Goal: Task Accomplishment & Management: Complete application form

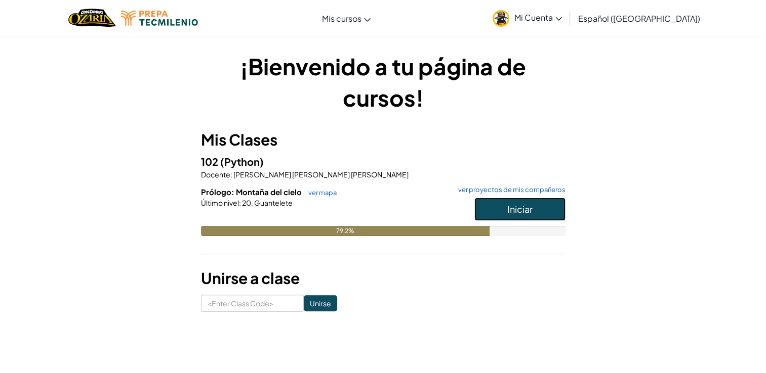
click at [555, 207] on button "Iniciar" at bounding box center [519, 209] width 91 height 23
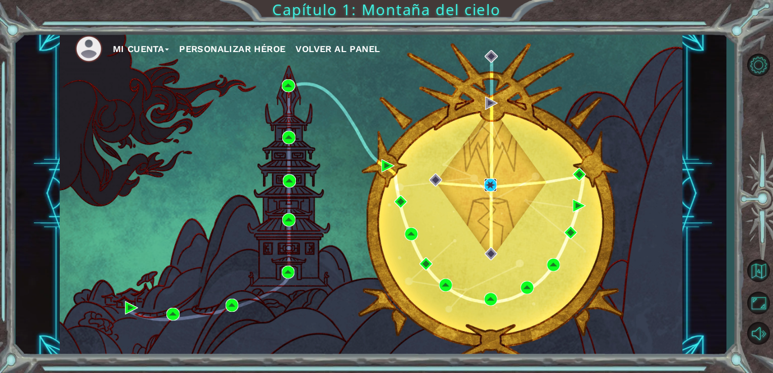
click at [492, 182] on img at bounding box center [490, 185] width 13 height 13
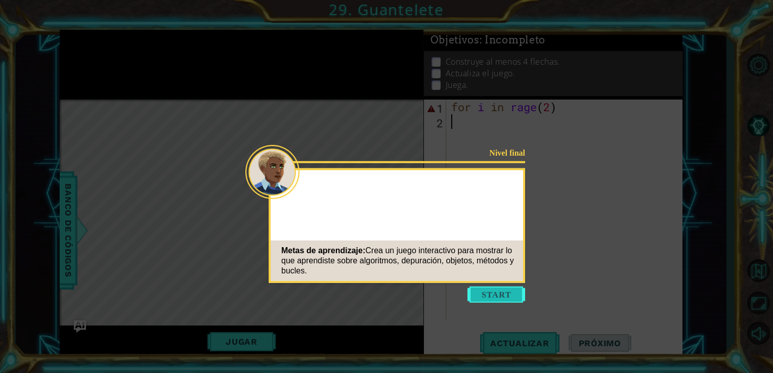
click at [466, 310] on icon at bounding box center [386, 186] width 773 height 373
click at [524, 302] on button "Start" at bounding box center [497, 295] width 58 height 16
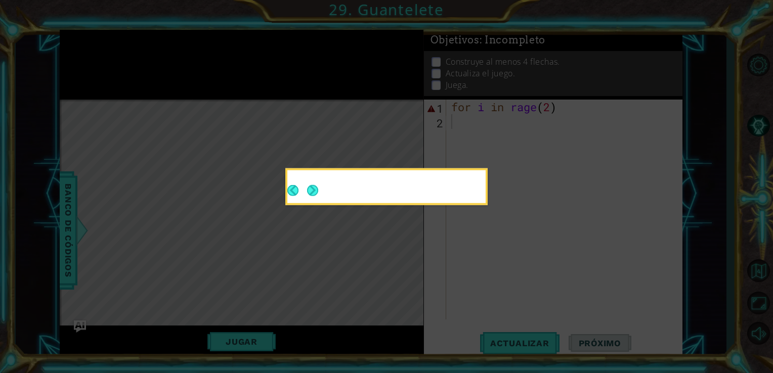
click at [519, 290] on icon at bounding box center [386, 186] width 773 height 373
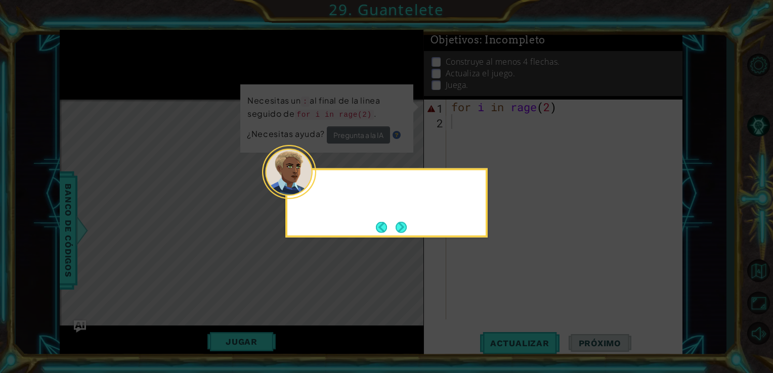
click at [312, 199] on div at bounding box center [386, 188] width 198 height 29
click at [403, 222] on button "Next" at bounding box center [401, 227] width 16 height 16
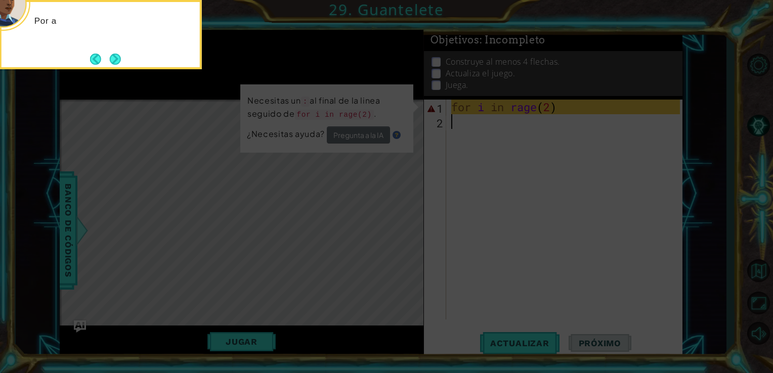
click at [363, 203] on icon at bounding box center [386, 55] width 773 height 635
click at [115, 57] on button "Next" at bounding box center [115, 59] width 17 height 17
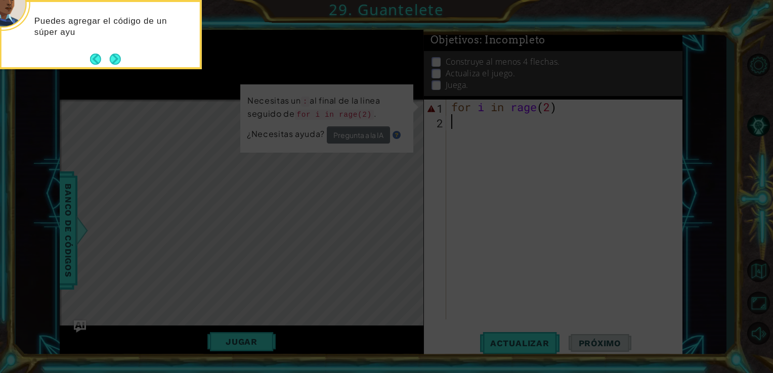
click at [118, 63] on button "Next" at bounding box center [115, 59] width 14 height 14
click at [118, 63] on icon at bounding box center [386, 55] width 773 height 635
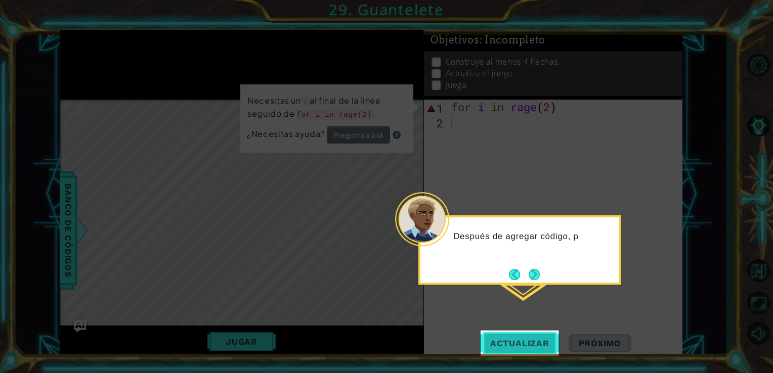
click at [543, 347] on span "Actualizar" at bounding box center [519, 344] width 79 height 10
click at [533, 276] on button "Next" at bounding box center [535, 275] width 12 height 12
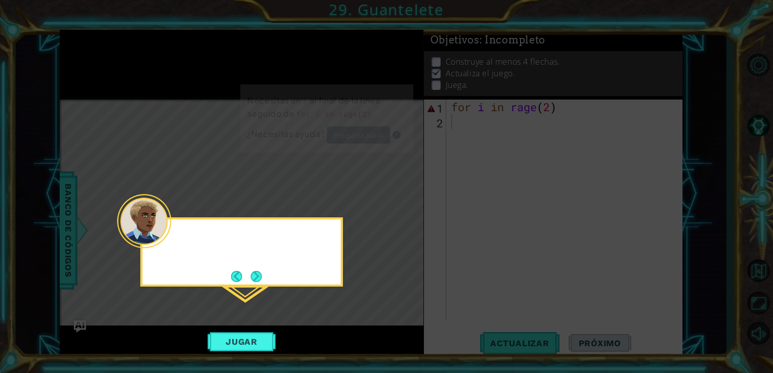
scroll to position [4, 0]
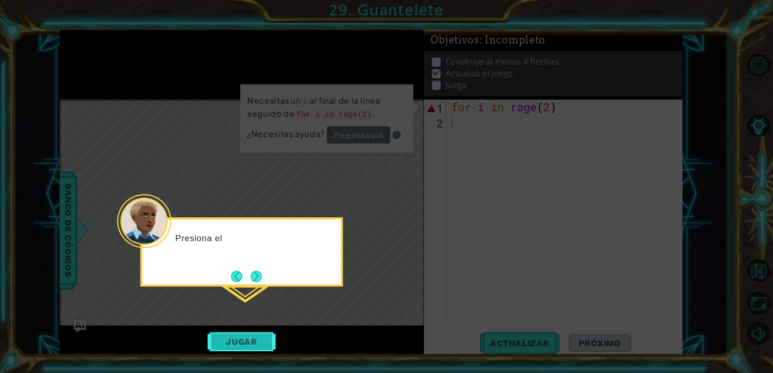
click at [257, 334] on button "Jugar" at bounding box center [241, 342] width 68 height 19
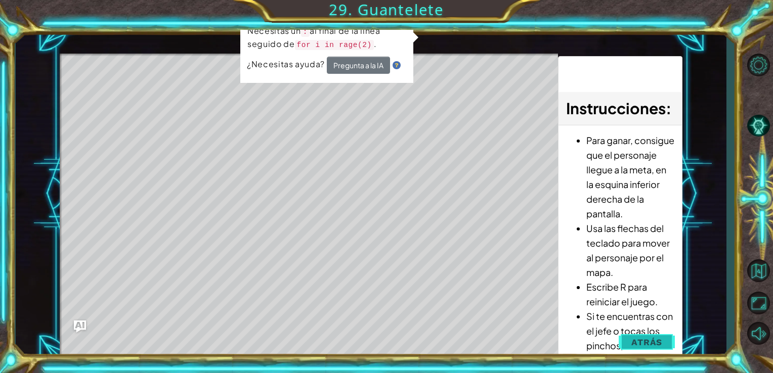
click at [644, 349] on button "Atrás" at bounding box center [647, 343] width 56 height 20
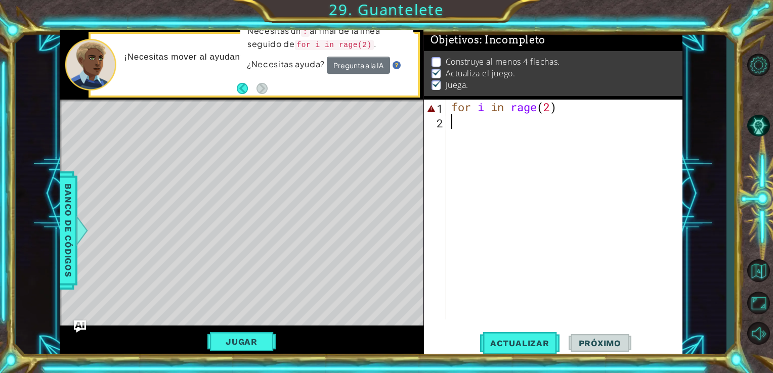
click at [563, 121] on div "for i in rage ( 2 )" at bounding box center [567, 225] width 236 height 250
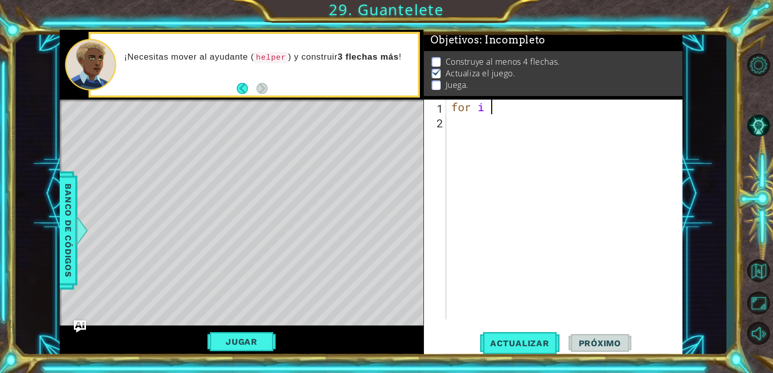
type textarea "f"
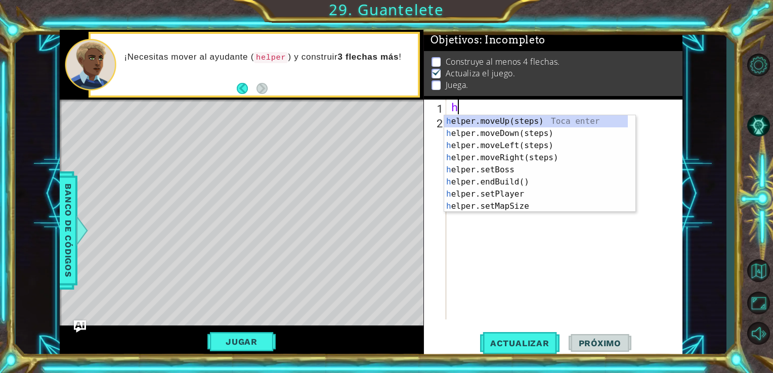
type textarea "he"
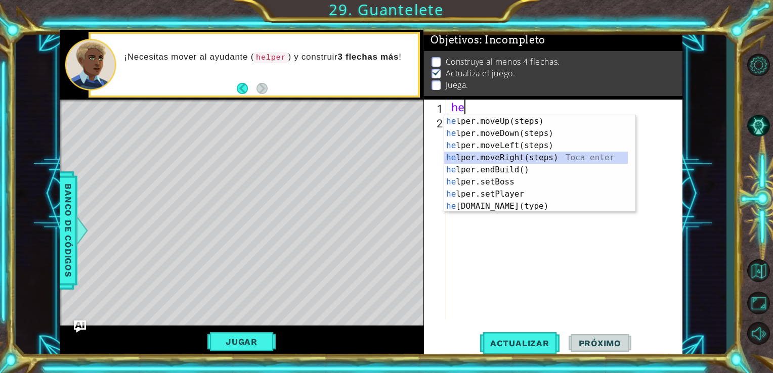
click at [470, 162] on div "he lper.moveUp(steps) Toca enter he lper.moveDown(steps) Toca enter he lper.mov…" at bounding box center [536, 175] width 184 height 121
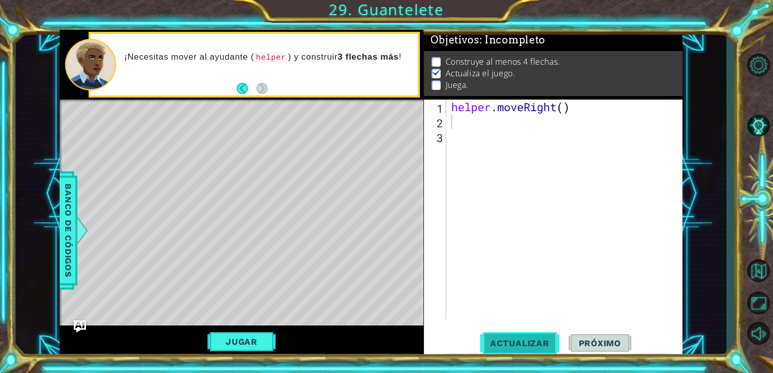
click at [496, 336] on button "Actualizar" at bounding box center [519, 343] width 79 height 26
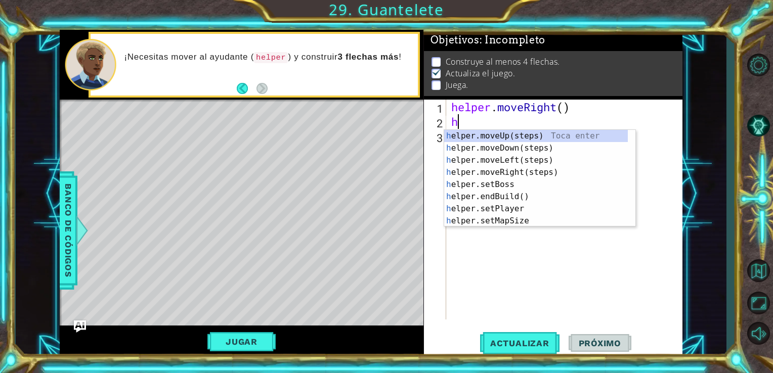
type textarea "hel"
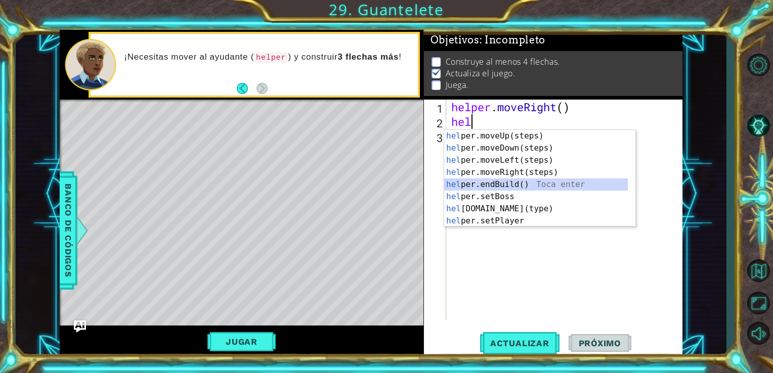
click at [471, 188] on div "hel per.moveUp(steps) Toca enter hel per.moveDown(steps) Toca enter hel per.mov…" at bounding box center [536, 190] width 184 height 121
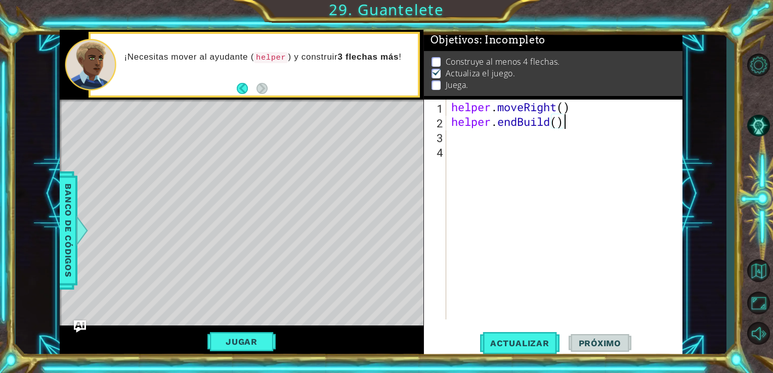
click at [572, 127] on div "helper . moveRight ( ) helper . endBuild ( )" at bounding box center [567, 225] width 236 height 250
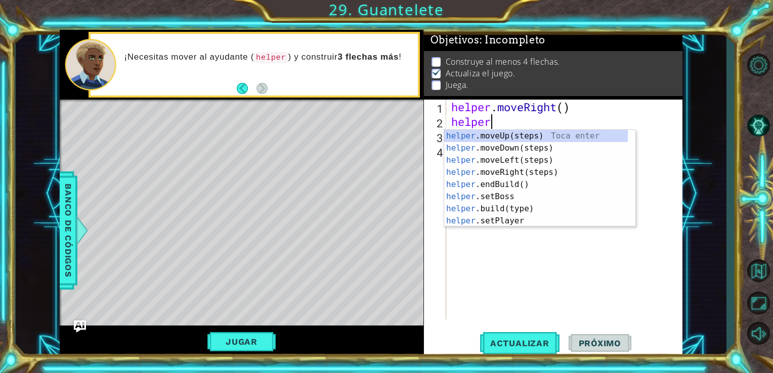
type textarea "helpe"
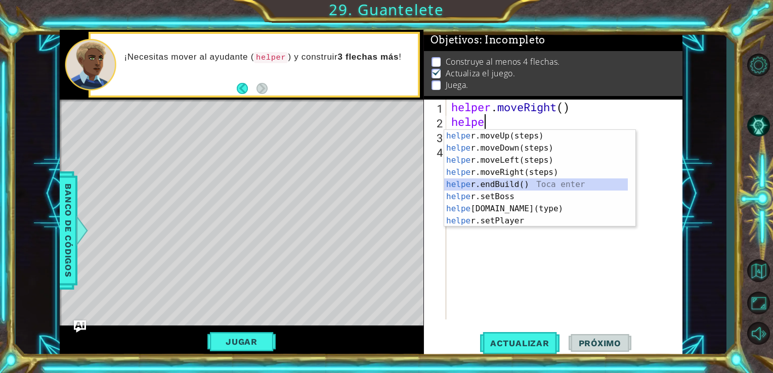
click at [538, 184] on div "helpe [PERSON_NAME]moveUp(steps) Toca enter helpe r.moveDown(steps) Toca enter …" at bounding box center [536, 190] width 184 height 121
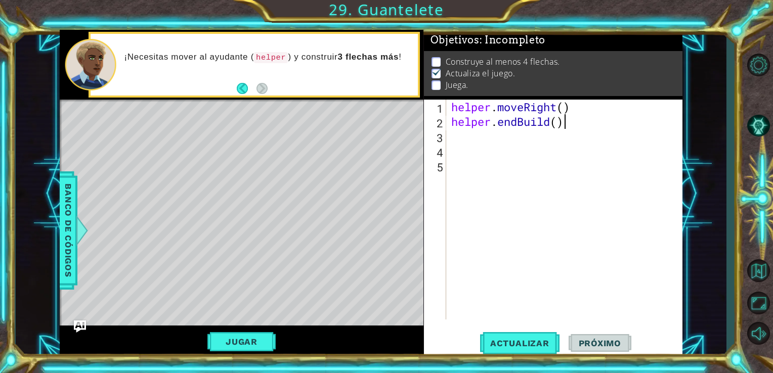
click at [589, 129] on div "helper . moveRight ( ) helper . endBuild ( )" at bounding box center [567, 225] width 236 height 250
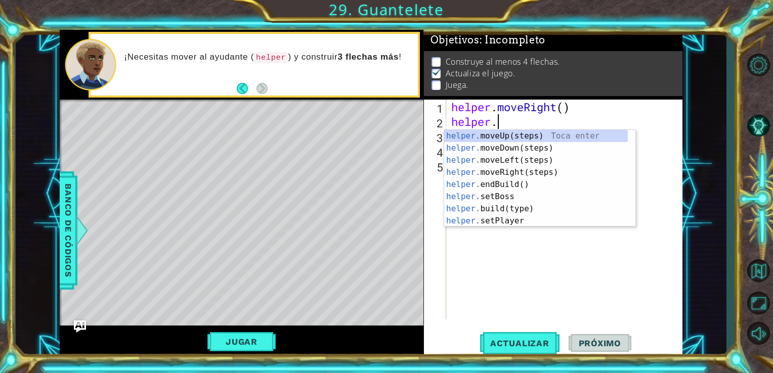
click at [516, 216] on div "helper. moveUp(steps) Toca enter helper. moveDown(steps) Toca enter helper. mov…" at bounding box center [536, 190] width 184 height 121
type textarea "helper.s")"
click at [548, 130] on body "1 ההההההההההההההההההההההההההההההההההההההההההההההההההההההההההההההההההההההההההההה…" at bounding box center [386, 186] width 773 height 373
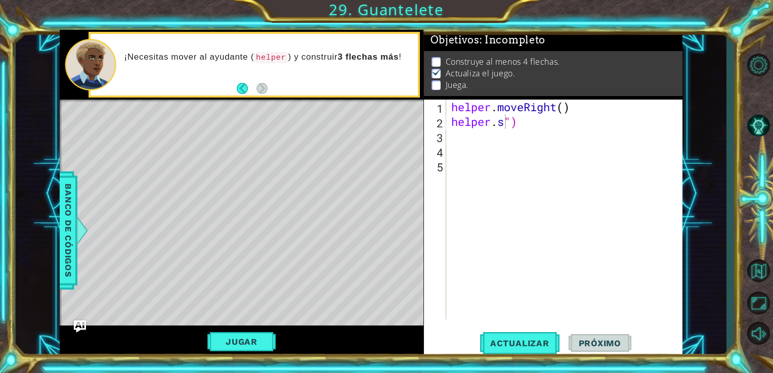
click at [548, 130] on div "helper . moveRight ( ) helper . s ")" at bounding box center [567, 225] width 236 height 250
click at [547, 119] on div "helper . moveRight ( ) helper . s ")" at bounding box center [567, 225] width 236 height 250
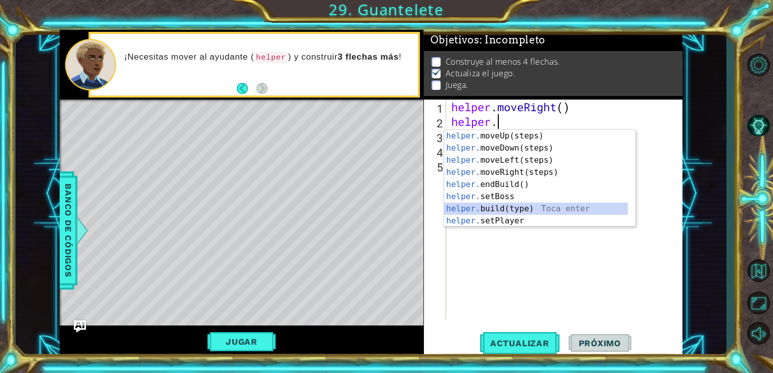
click at [479, 211] on div "helper. moveUp(steps) Toca enter helper. moveDown(steps) Toca enter helper. mov…" at bounding box center [536, 190] width 184 height 121
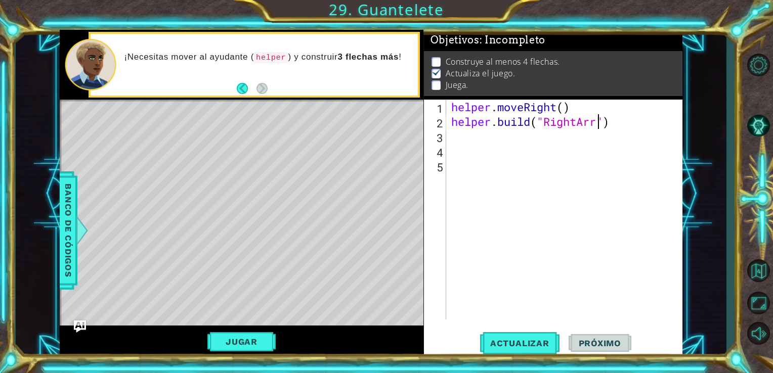
scroll to position [0, 7]
type textarea "[DOMAIN_NAME]("RightArrow")"
click at [523, 153] on div "helper . moveRight ( ) helper . build ( "RightArrow" )" at bounding box center [567, 225] width 236 height 250
click at [490, 140] on div "helper . moveRight ( ) helper . build ( "RightArrow" )" at bounding box center [567, 225] width 236 height 250
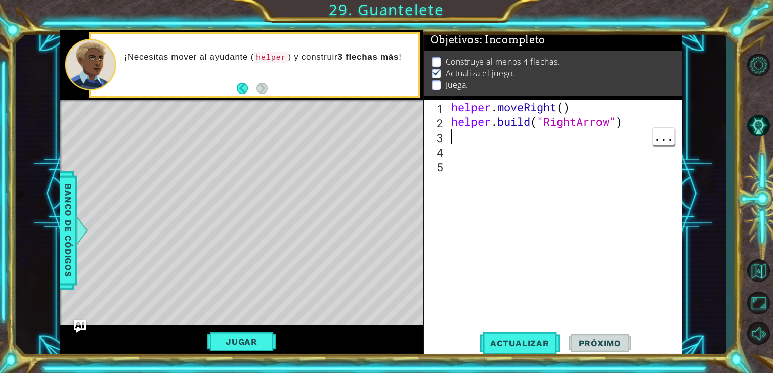
click at [440, 107] on div "1" at bounding box center [436, 108] width 20 height 15
type textarea "helper.moveRight()"
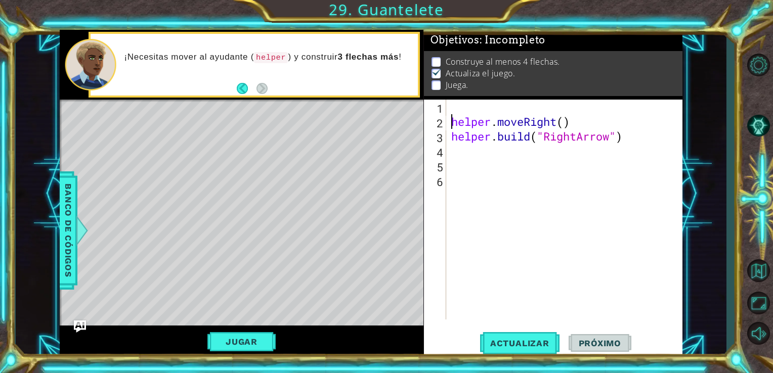
click at [452, 103] on div "helper . moveRight ( ) helper . build ( "RightArrow" )" at bounding box center [567, 225] width 236 height 250
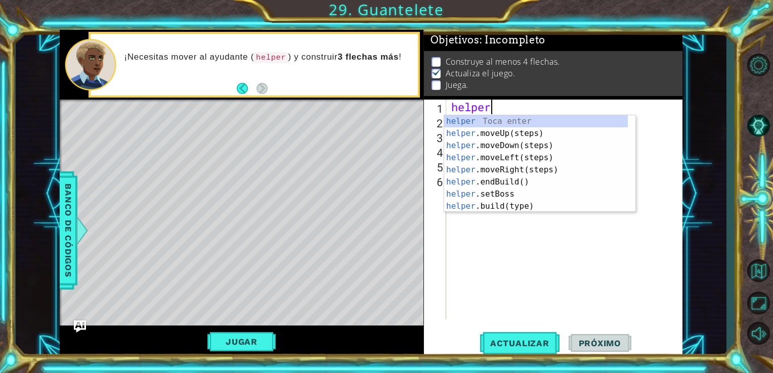
scroll to position [0, 1]
type textarea "helper"
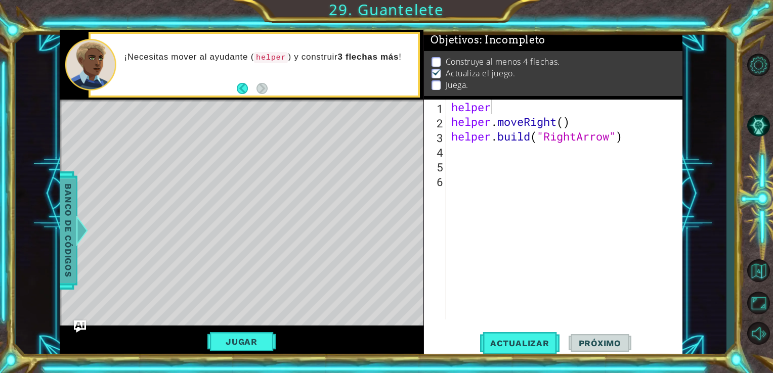
click at [67, 224] on span "Banco de códigos" at bounding box center [68, 230] width 16 height 105
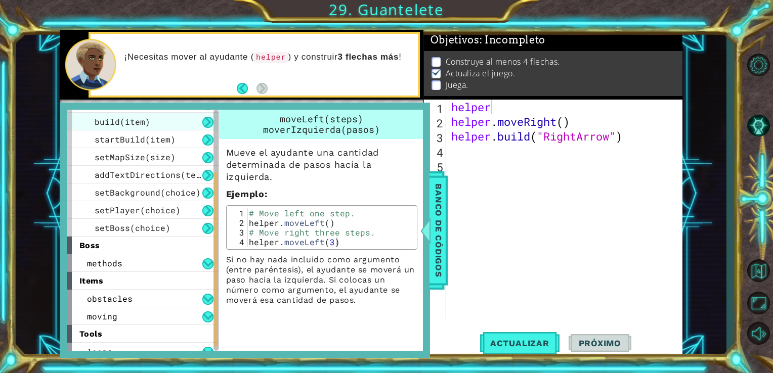
scroll to position [112, 0]
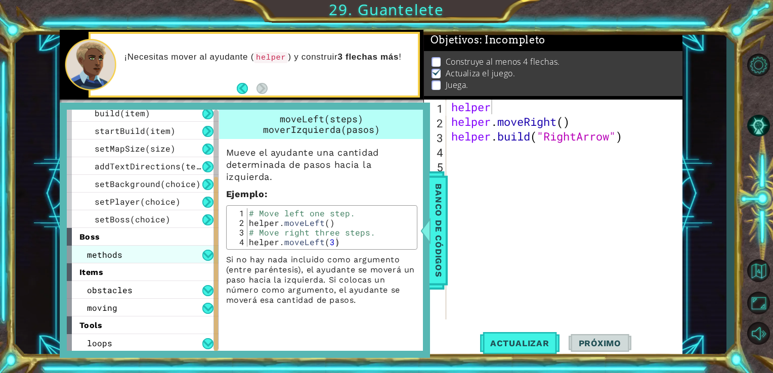
click at [190, 262] on div "methods" at bounding box center [143, 255] width 152 height 18
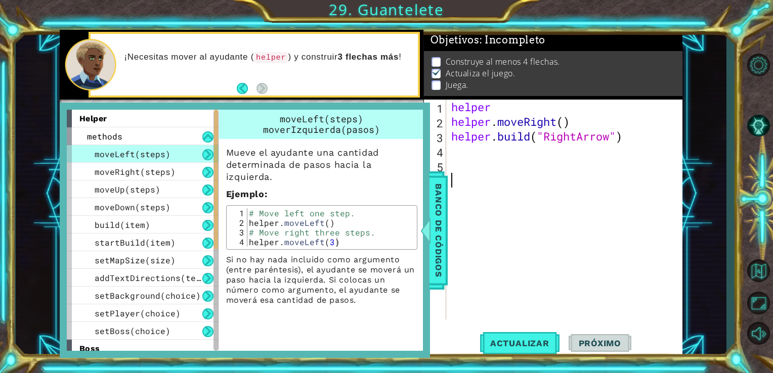
scroll to position [0, 0]
click at [490, 234] on div "helper helper . moveRight ( ) helper . build ( "RightArrow" )" at bounding box center [567, 225] width 236 height 250
click at [491, 111] on div "helper helper . moveRight ( ) helper . build ( "RightArrow" )" at bounding box center [567, 225] width 236 height 250
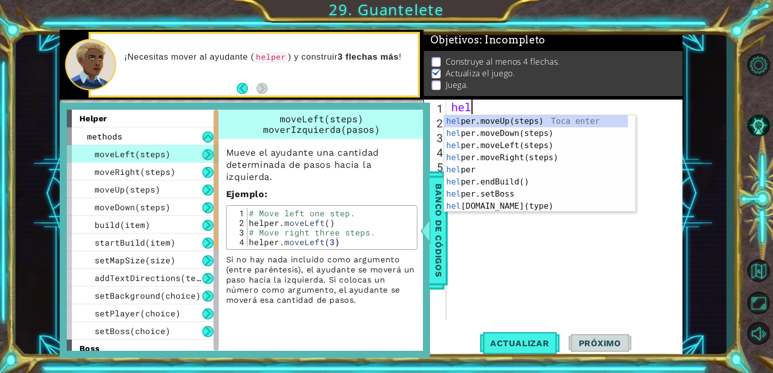
type textarea "h"
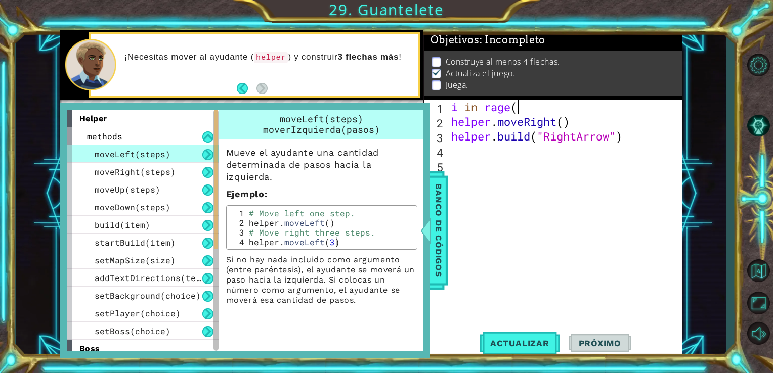
scroll to position [0, 3]
click at [512, 345] on span "Actualizar" at bounding box center [519, 344] width 79 height 10
click at [427, 264] on div "helper methods moveLeft(steps) moveRight(steps) moveUp(steps) moveDown(steps) b…" at bounding box center [245, 231] width 370 height 256
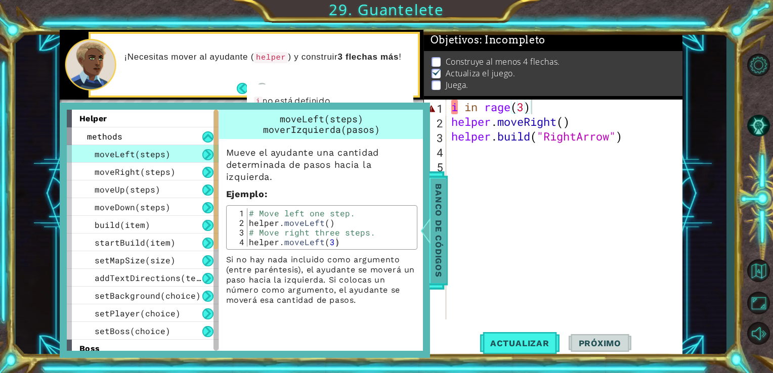
click at [433, 244] on span "Banco de códigos" at bounding box center [439, 230] width 16 height 105
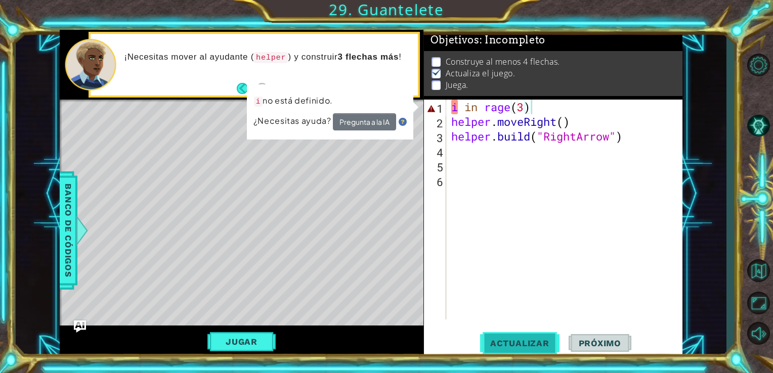
click at [526, 342] on span "Actualizar" at bounding box center [519, 344] width 79 height 10
click at [459, 104] on div "i in rage ( 3 ) helper . moveRight ( ) helper . build ( "RightArrow" )" at bounding box center [567, 225] width 236 height 250
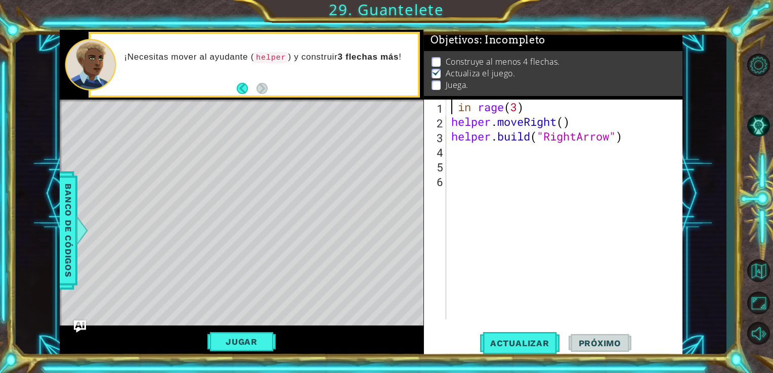
scroll to position [0, 0]
click at [502, 349] on button "Actualizar" at bounding box center [519, 343] width 79 height 26
click at [483, 344] on span "Actualizar" at bounding box center [519, 344] width 79 height 10
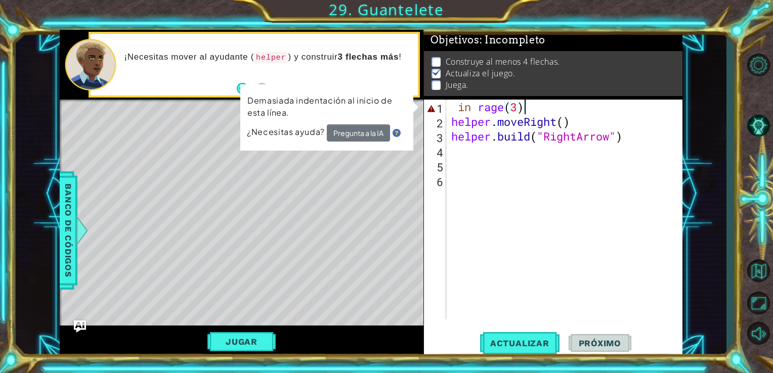
click at [535, 110] on div "in rage ( 3 ) helper . moveRight ( ) helper . build ( "RightArrow" )" at bounding box center [567, 225] width 236 height 250
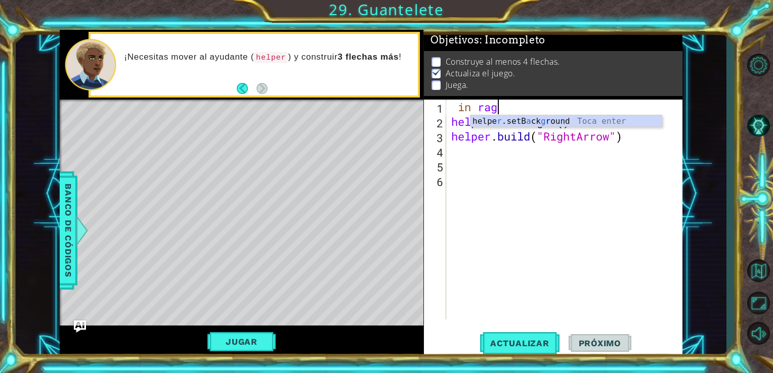
type textarea "i"
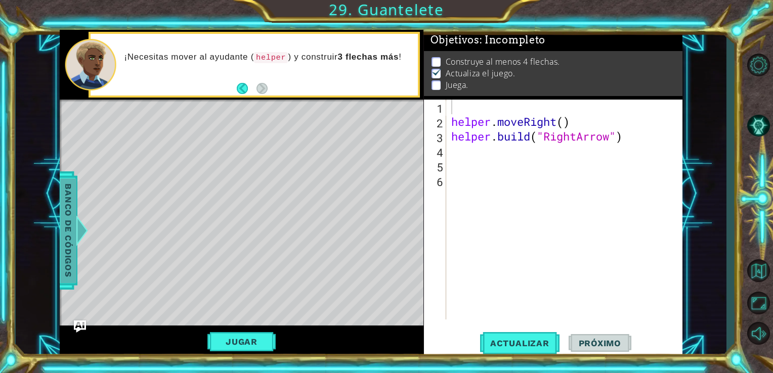
click at [74, 220] on span "Banco de códigos" at bounding box center [68, 230] width 16 height 105
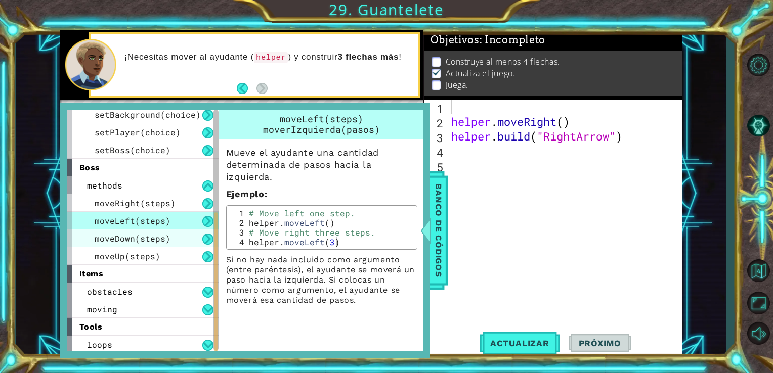
scroll to position [183, 0]
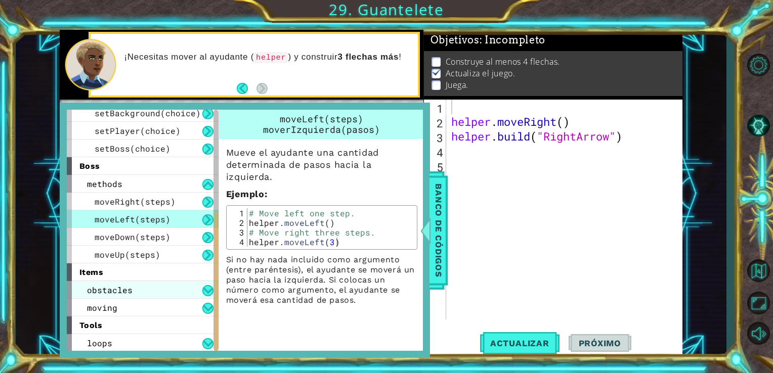
click at [157, 293] on div "obstacles" at bounding box center [143, 290] width 152 height 18
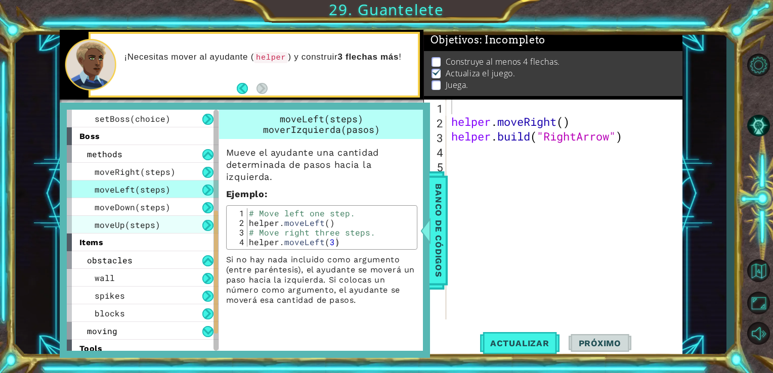
scroll to position [236, 0]
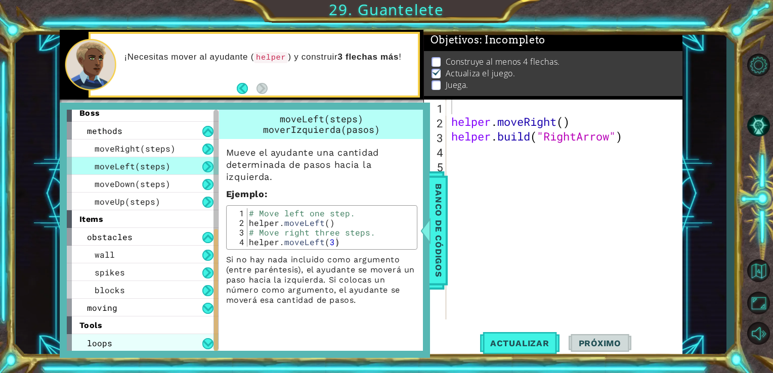
click at [111, 345] on div "loops" at bounding box center [143, 344] width 152 height 18
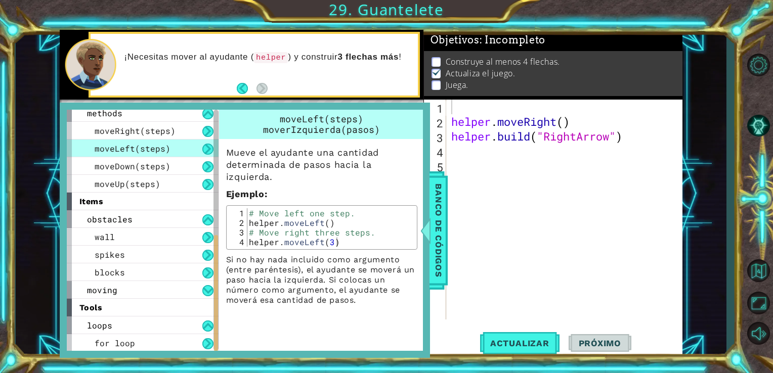
click at [603, 281] on div "helper . moveRight ( ) helper . build ( "RightArrow" )" at bounding box center [567, 225] width 236 height 250
click at [442, 237] on span "Banco de códigos" at bounding box center [439, 230] width 16 height 105
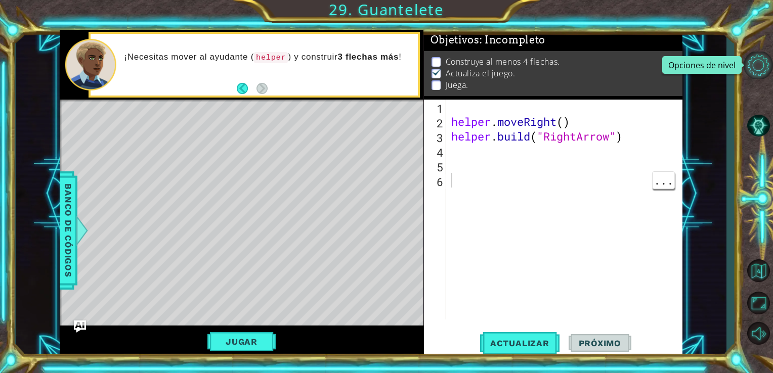
click at [755, 77] on button "Opciones de nivel" at bounding box center [758, 65] width 29 height 27
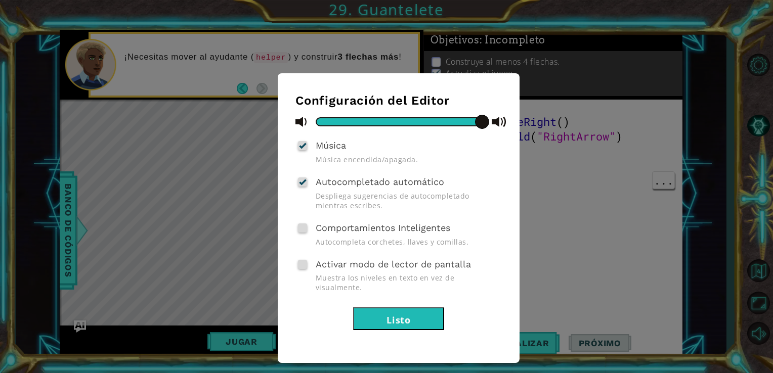
drag, startPoint x: 703, startPoint y: 78, endPoint x: 526, endPoint y: 264, distance: 256.3
click at [526, 264] on div "Configuración del Editor Música Música encendida/apagada. Autocompletado automá…" at bounding box center [386, 186] width 773 height 373
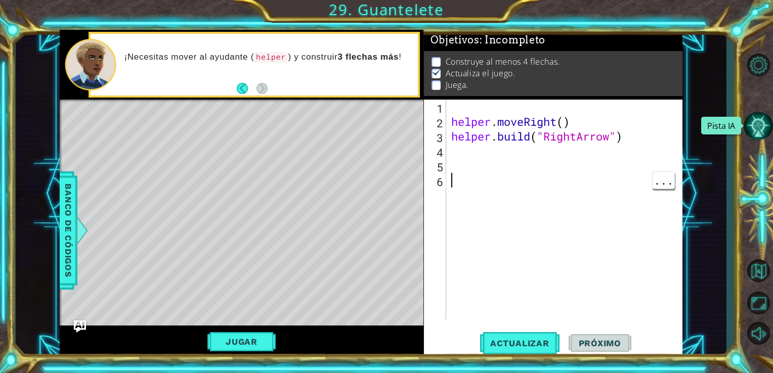
click at [744, 131] on button "Pista IA" at bounding box center [758, 125] width 29 height 27
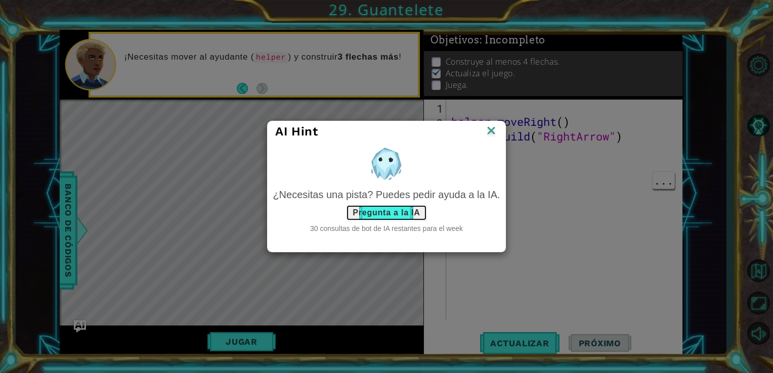
click at [400, 209] on button "Pregunta a la IA" at bounding box center [386, 213] width 80 height 16
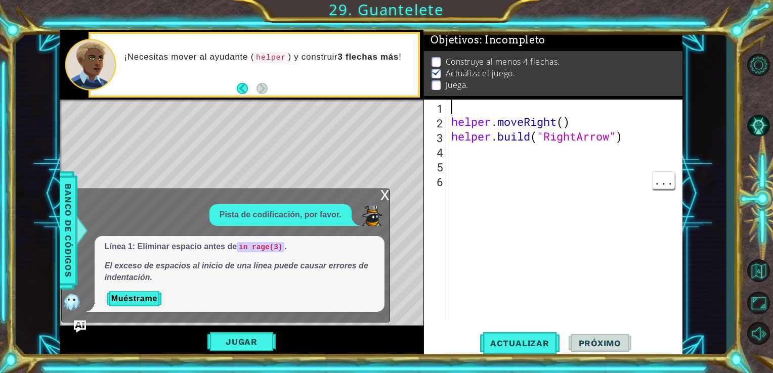
click at [456, 101] on div "helper . moveRight ( ) helper . build ( "RightArrow" )" at bounding box center [567, 225] width 236 height 250
click at [142, 297] on button "Muéstrame" at bounding box center [134, 299] width 59 height 16
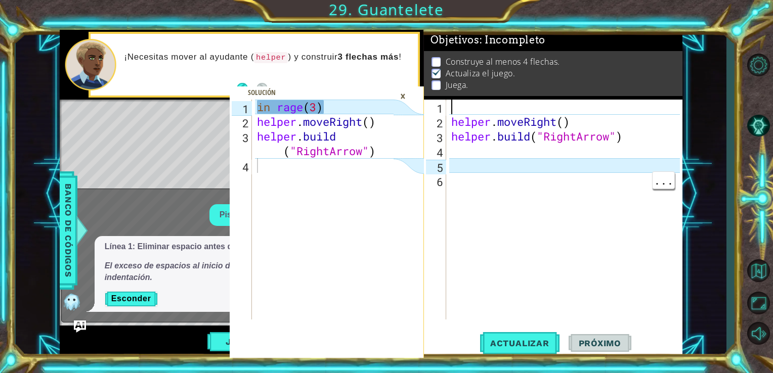
click at [474, 101] on div "helper . moveRight ( ) helper . build ( "RightArrow" )" at bounding box center [567, 225] width 236 height 250
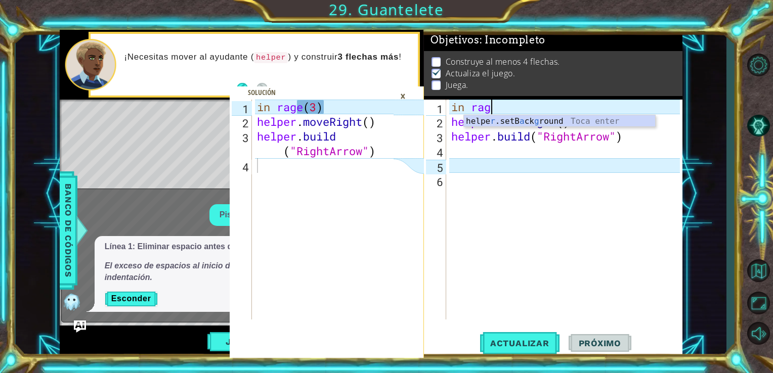
scroll to position [0, 2]
type textarea "in rage"
type textarea "in rage(3)"
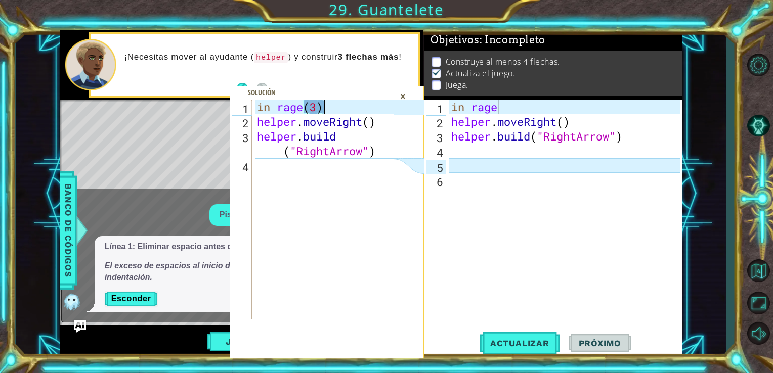
click at [383, 106] on div "in rage ( 3 ) helper . moveRight ( ) helper . build ( "RightArrow" )" at bounding box center [327, 225] width 144 height 250
click at [530, 101] on div "in rage helper . moveRight ( ) helper . build ( "RightArrow" )" at bounding box center [567, 225] width 236 height 250
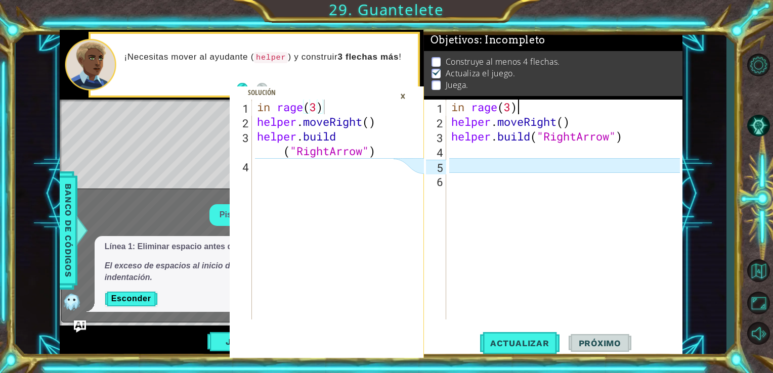
scroll to position [0, 2]
type textarea "in rage(3)"
click at [404, 98] on div "×" at bounding box center [403, 96] width 16 height 17
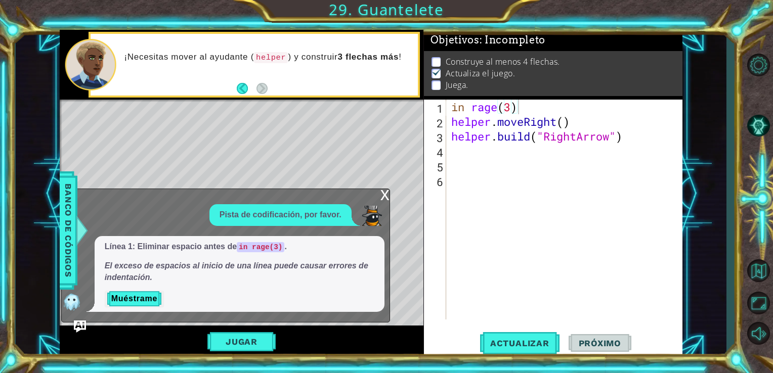
click at [385, 195] on div "x" at bounding box center [385, 194] width 9 height 10
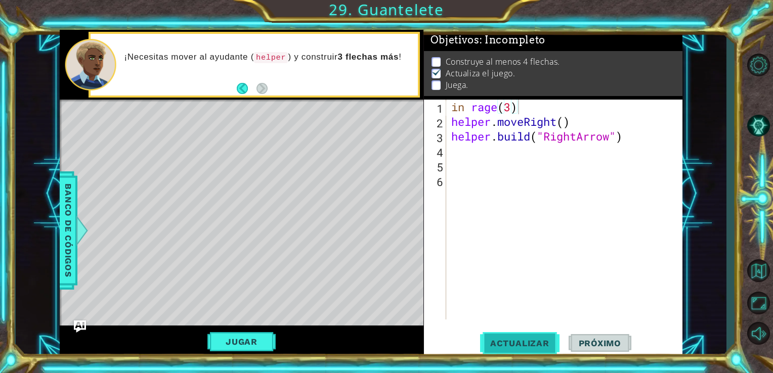
click at [482, 338] on button "Actualizar" at bounding box center [519, 343] width 79 height 26
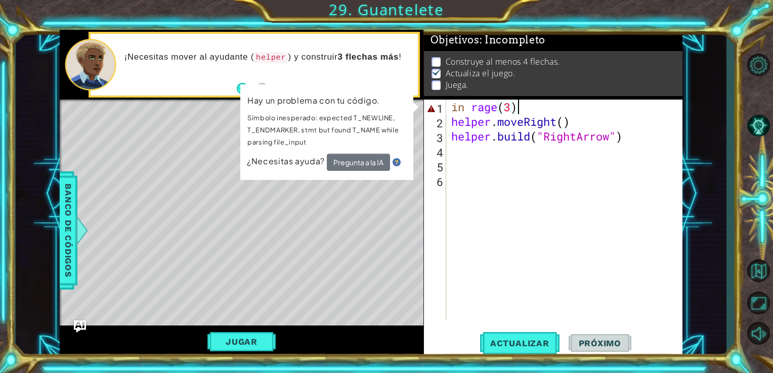
click at [502, 106] on div "in rage ( 3 ) helper . moveRight ( ) helper . build ( "RightArrow" )" at bounding box center [567, 225] width 236 height 250
click at [520, 106] on div "in rage ( 3 ) helper . moveRight ( ) helper . build ( "RightArrow" )" at bounding box center [567, 225] width 236 height 250
click at [507, 341] on span "Actualizar" at bounding box center [519, 344] width 79 height 10
click at [757, 196] on div at bounding box center [758, 197] width 29 height 113
click at [753, 68] on button "Opciones de nivel" at bounding box center [758, 65] width 29 height 27
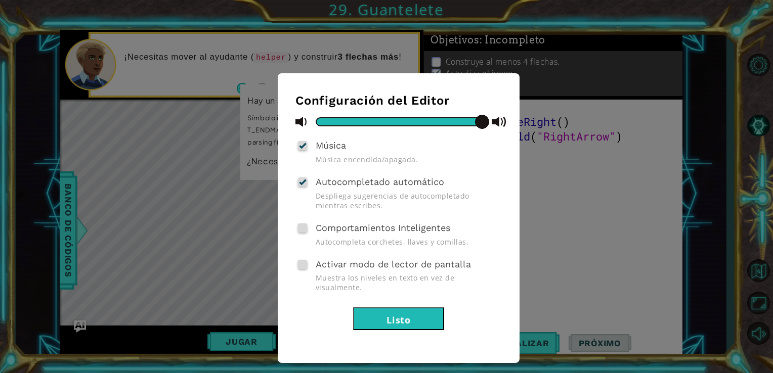
click at [403, 308] on button "Listo" at bounding box center [398, 319] width 91 height 23
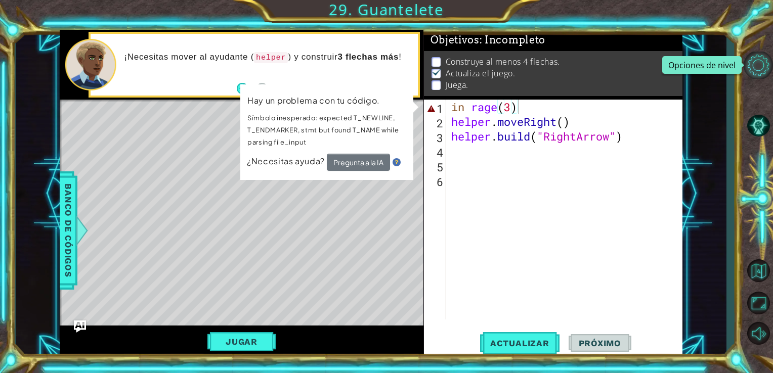
click at [756, 62] on button "Opciones de nivel" at bounding box center [758, 65] width 29 height 27
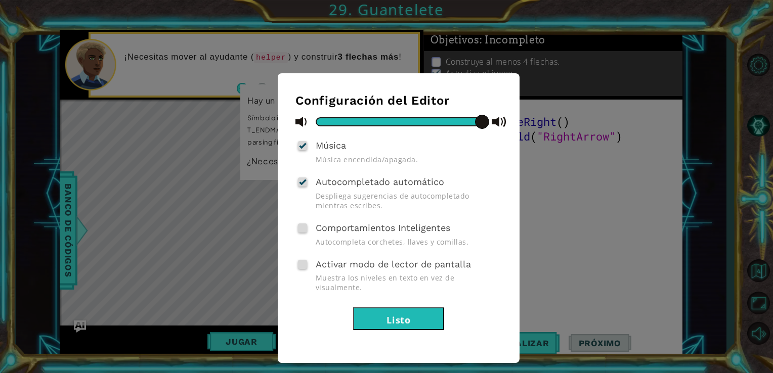
drag, startPoint x: 412, startPoint y: 298, endPoint x: 718, endPoint y: 287, distance: 305.8
click at [718, 287] on div "Configuración del Editor Música Música encendida/apagada. Autocompletado automá…" at bounding box center [386, 186] width 773 height 373
click at [694, 277] on div "Configuración del Editor Música Música encendida/apagada. Autocompletado automá…" at bounding box center [386, 186] width 773 height 373
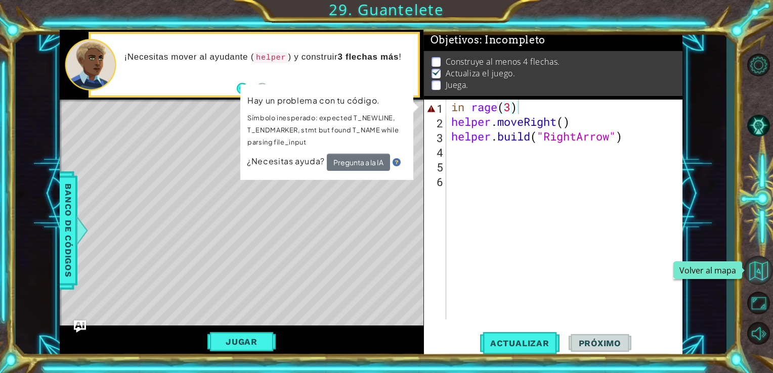
click at [762, 268] on button "Volver al mapa" at bounding box center [758, 270] width 29 height 29
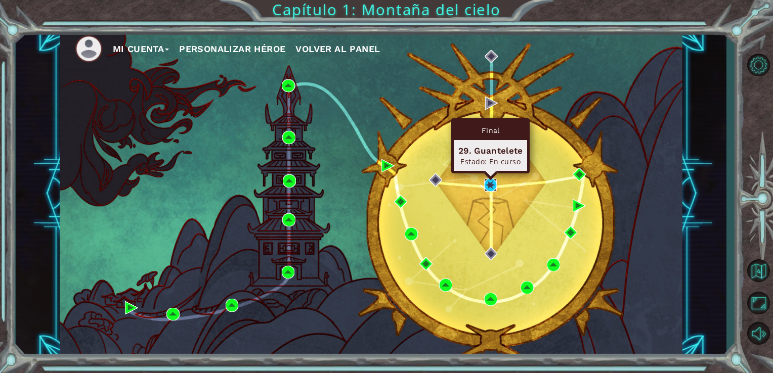
click at [493, 181] on img at bounding box center [490, 185] width 13 height 13
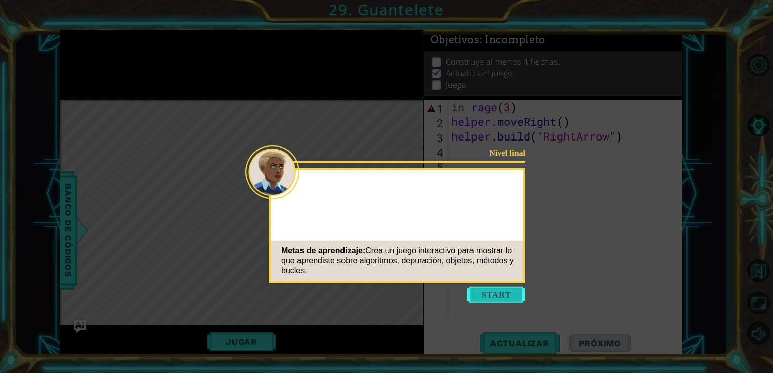
click at [479, 301] on button "Start" at bounding box center [497, 295] width 58 height 16
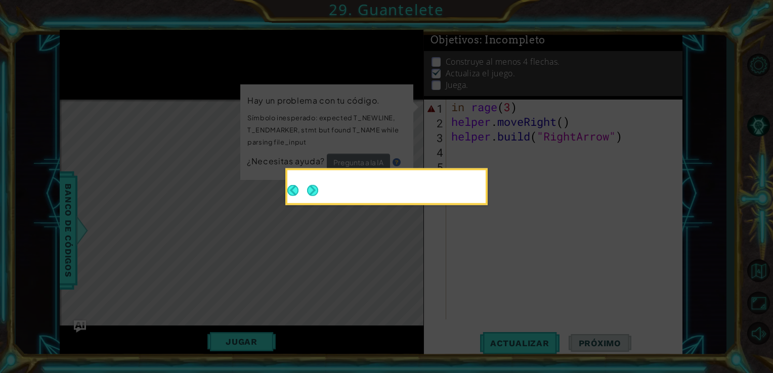
scroll to position [4, 0]
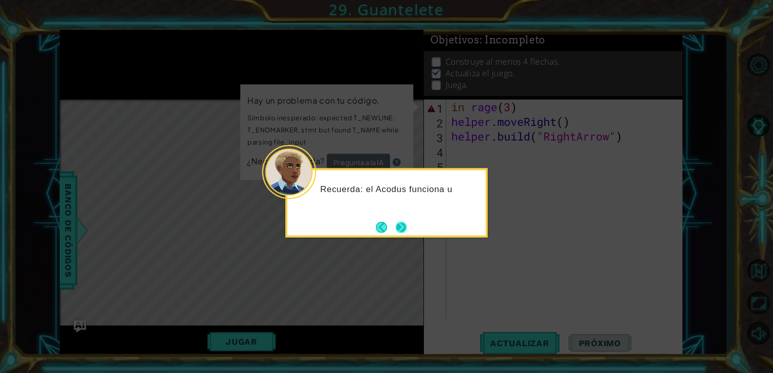
click at [409, 228] on button "Next" at bounding box center [401, 227] width 18 height 18
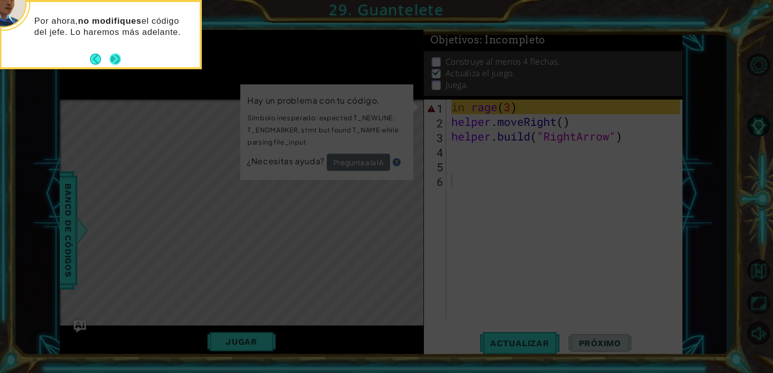
click at [114, 57] on button "Next" at bounding box center [115, 59] width 19 height 19
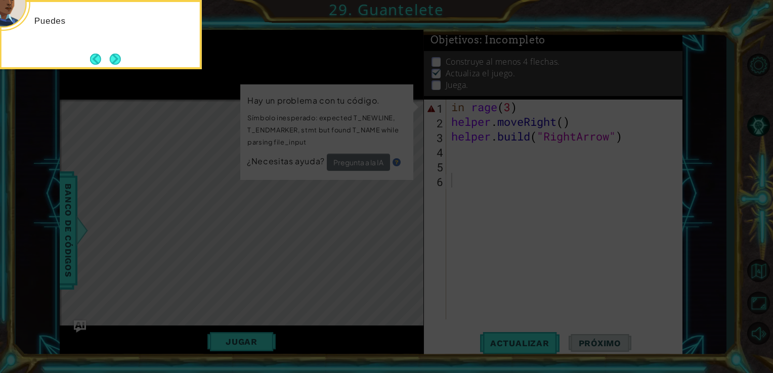
click at [114, 57] on button "Next" at bounding box center [115, 59] width 18 height 18
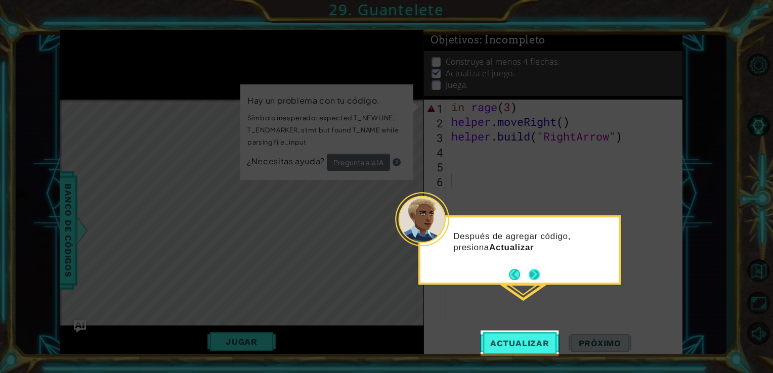
click at [528, 272] on button "Next" at bounding box center [534, 274] width 17 height 17
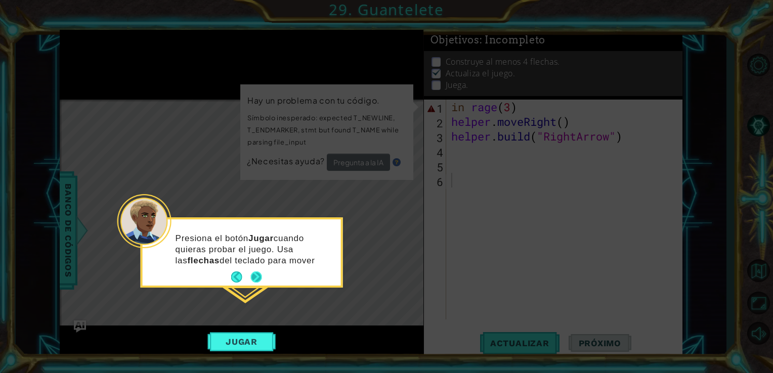
click at [259, 272] on button "Next" at bounding box center [256, 277] width 18 height 18
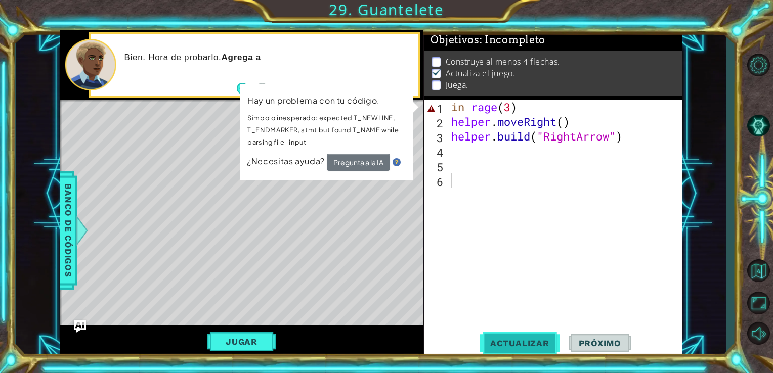
drag, startPoint x: 500, startPoint y: 358, endPoint x: 498, endPoint y: 349, distance: 8.8
click at [498, 349] on div "1 2 3 4 5 6 in rage ( 3 ) helper . moveRight ( ) helper . build ( "RightArrow" …" at bounding box center [553, 229] width 259 height 259
click at [498, 349] on button "Actualizar" at bounding box center [519, 343] width 79 height 26
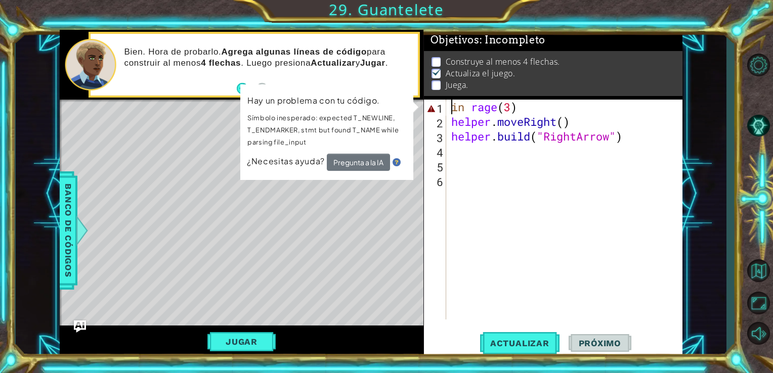
click at [449, 108] on div "in rage ( 3 ) helper . moveRight ( ) helper . build ( "RightArrow" )" at bounding box center [567, 225] width 236 height 250
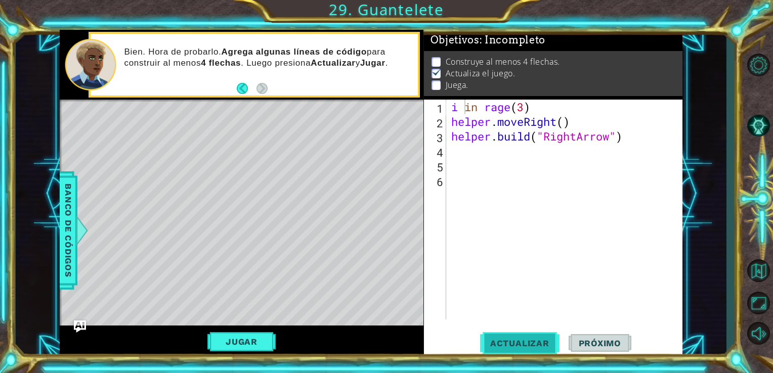
click at [537, 334] on button "Actualizar" at bounding box center [519, 343] width 79 height 26
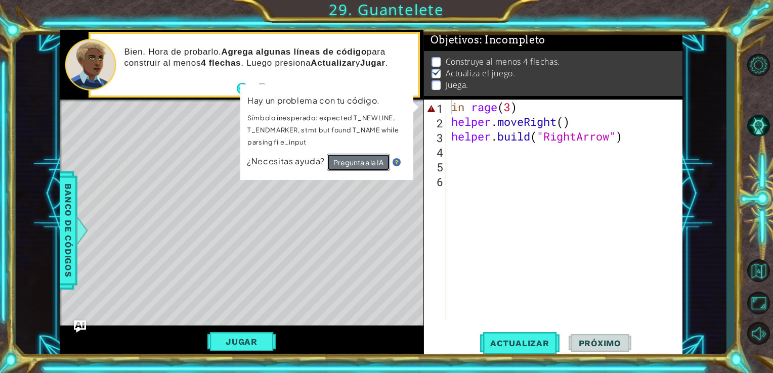
click at [368, 159] on button "Pregunta a la IA" at bounding box center [357, 162] width 63 height 17
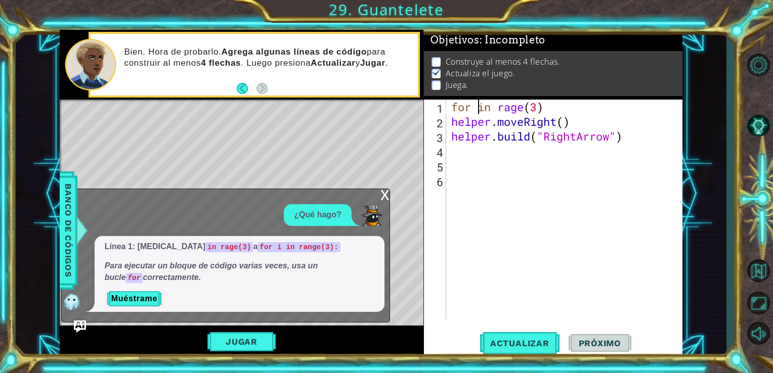
scroll to position [0, 2]
click at [493, 340] on span "Actualizar" at bounding box center [519, 344] width 79 height 10
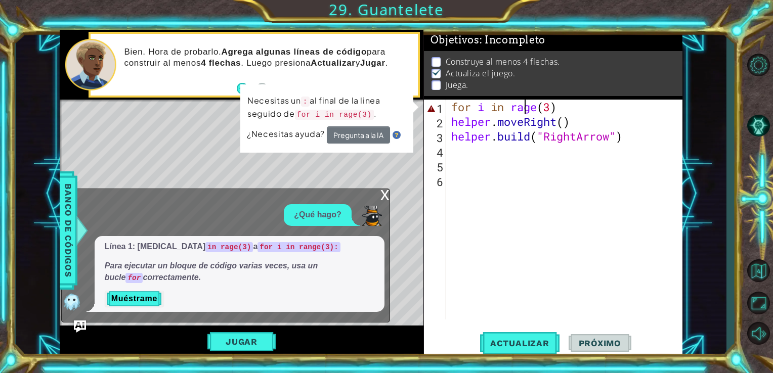
click at [522, 108] on div "for i in rage ( 3 ) helper . moveRight ( ) helper . build ( "RightArrow" )" at bounding box center [567, 225] width 236 height 250
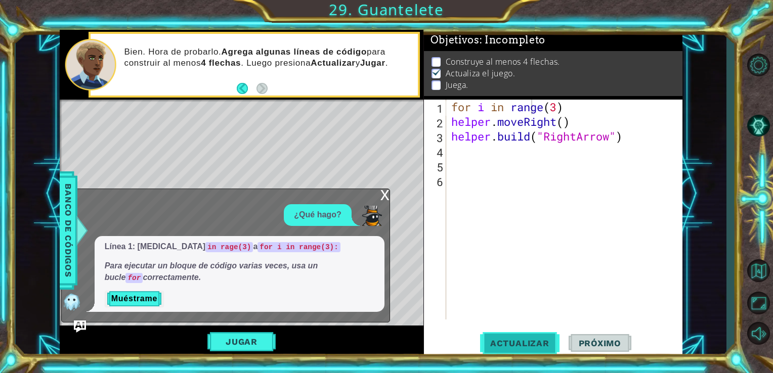
click at [493, 340] on span "Actualizar" at bounding box center [519, 344] width 79 height 10
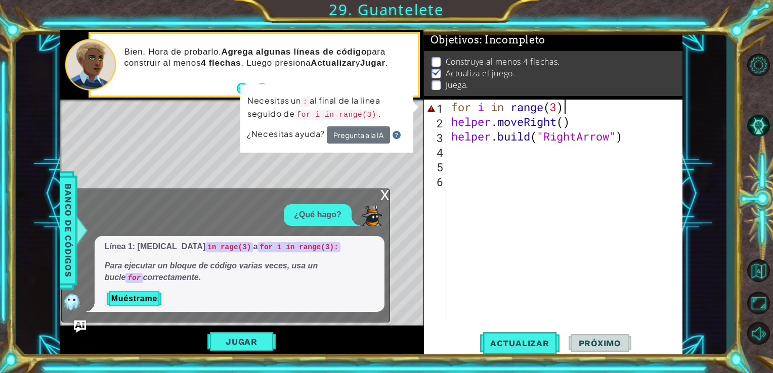
click at [564, 104] on div "for i in range ( 3 ) helper . moveRight ( ) helper . build ( "RightArrow" )" at bounding box center [567, 225] width 236 height 250
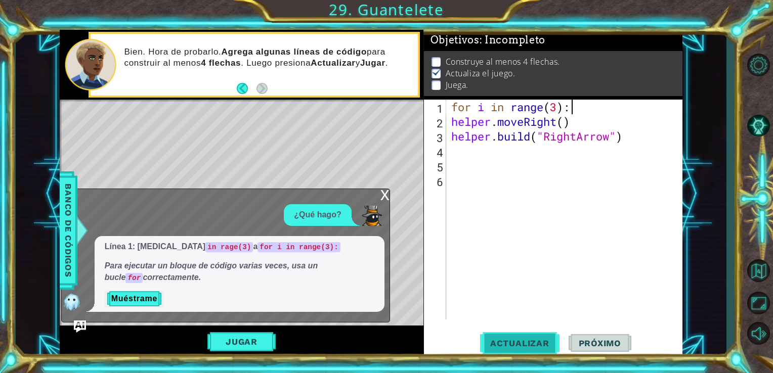
click at [528, 345] on span "Actualizar" at bounding box center [519, 344] width 79 height 10
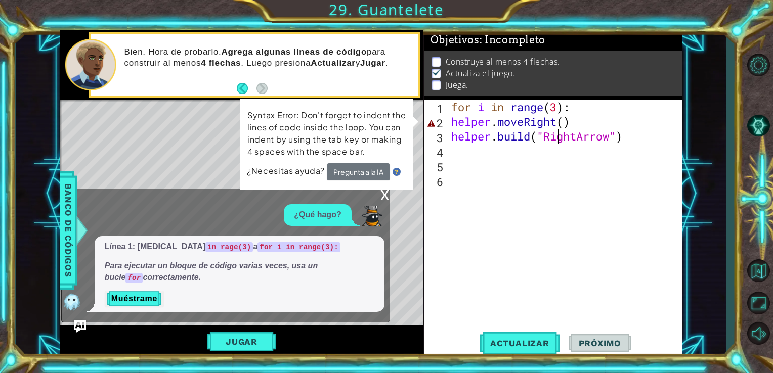
click at [561, 141] on div "for i in range ( 3 ) : helper . moveRight ( ) helper . build ( "RightArrow" )" at bounding box center [567, 225] width 236 height 250
click at [564, 130] on div "for i in range ( 3 ) : helper . moveRight ( ) helper . build ( "RightArrow" )" at bounding box center [567, 225] width 236 height 250
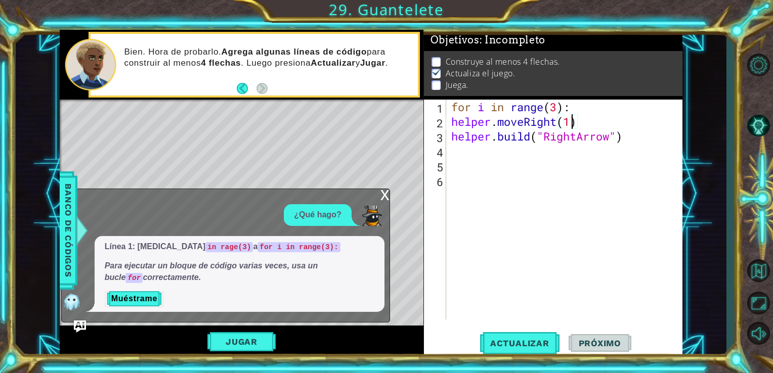
click at [565, 129] on div "for i in range ( 3 ) : helper . moveRight ( 1 ) helper . build ( "RightArrow" )" at bounding box center [567, 225] width 236 height 250
click at [520, 347] on span "Actualizar" at bounding box center [519, 344] width 79 height 10
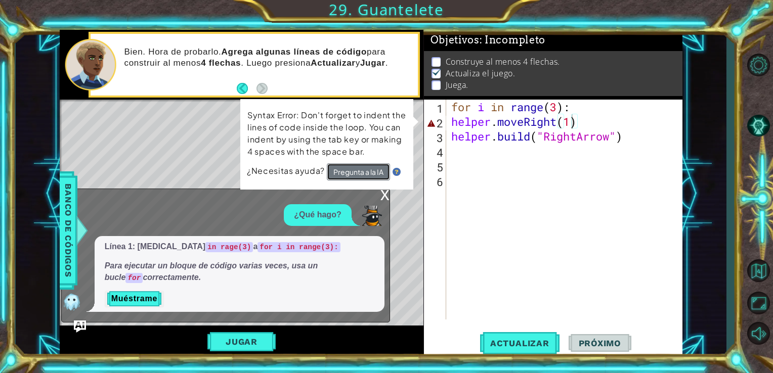
click at [353, 164] on button "Pregunta a la IA" at bounding box center [357, 171] width 63 height 17
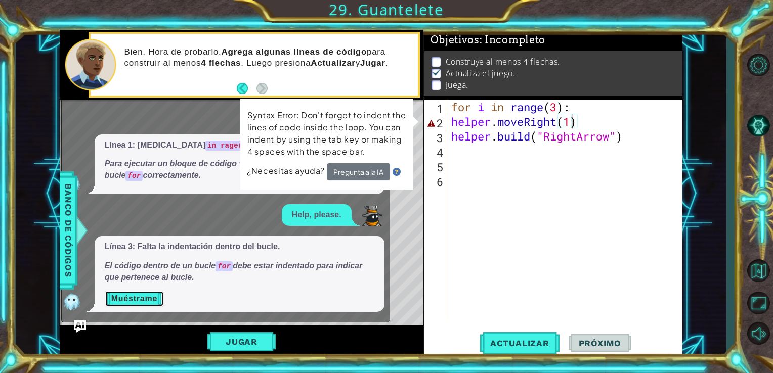
click at [150, 301] on button "Muéstrame" at bounding box center [134, 299] width 59 height 16
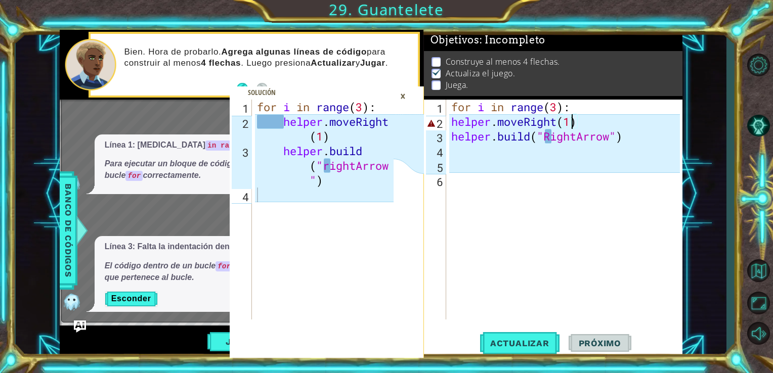
click at [450, 119] on div "for i in range ( 3 ) : helper . moveRight ( 1 ) helper . build ( "RightArrow" )" at bounding box center [567, 225] width 236 height 250
type textarea "helper.moveRight(1)"
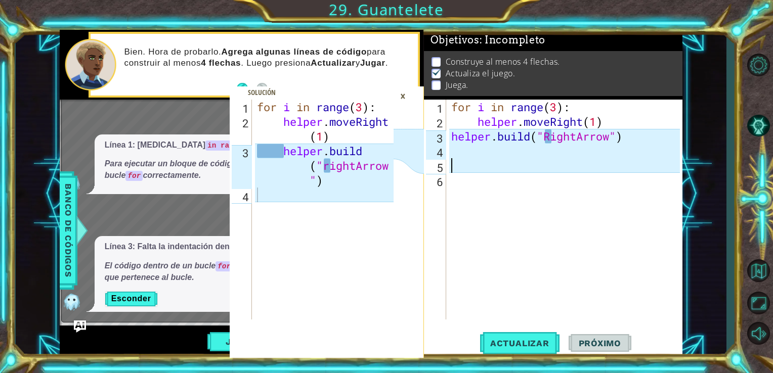
click at [544, 173] on div "for i in range ( 3 ) : helper . moveRight ( 1 ) helper . build ( "RightArrow" )" at bounding box center [567, 225] width 236 height 250
click at [553, 139] on div "for i in range ( 3 ) : helper . moveRight ( 1 ) helper . build ( "RightArrow" )" at bounding box center [567, 225] width 236 height 250
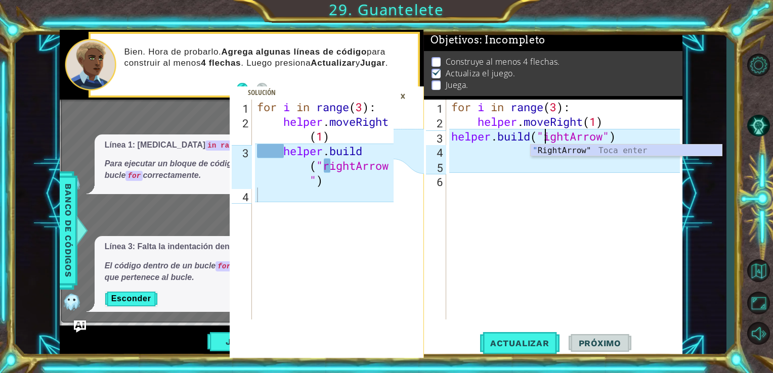
scroll to position [0, 5]
type textarea "[DOMAIN_NAME]("rightArrow")"
click at [505, 336] on button "Actualizar" at bounding box center [519, 343] width 79 height 26
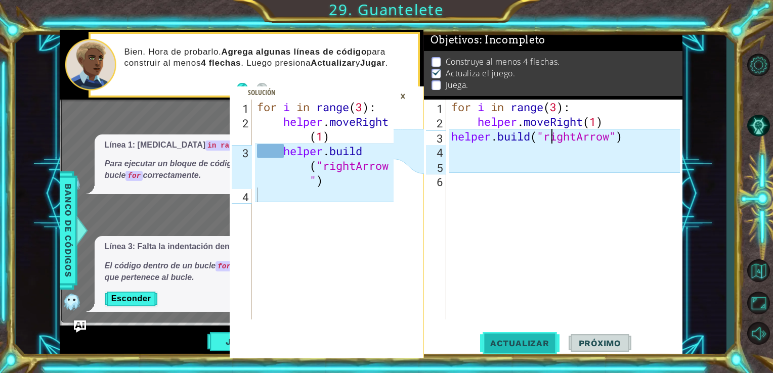
click at [522, 344] on span "Actualizar" at bounding box center [519, 344] width 79 height 10
click at [530, 343] on span "Actualizar" at bounding box center [519, 344] width 79 height 10
click at [525, 265] on div "for i in range ( 3 ) : helper . moveRight ( 1 ) helper . build ( "rightArrow" )" at bounding box center [567, 225] width 236 height 250
click at [132, 193] on div "Línea 1: [MEDICAL_DATA] in rage(3) a for i in range(3): Para ejecutar un bloque…" at bounding box center [240, 165] width 290 height 60
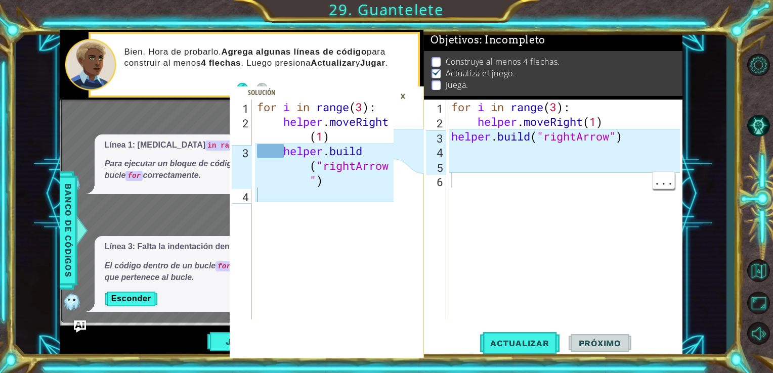
click at [148, 223] on div "Help, please." at bounding box center [223, 215] width 323 height 22
click at [4, 226] on div "1 2 3 4 for i in range ( 3 ) : helper . moveRight ( 1 ) helper . build ( "right…" at bounding box center [386, 186] width 773 height 373
click at [403, 96] on div "×" at bounding box center [403, 96] width 16 height 17
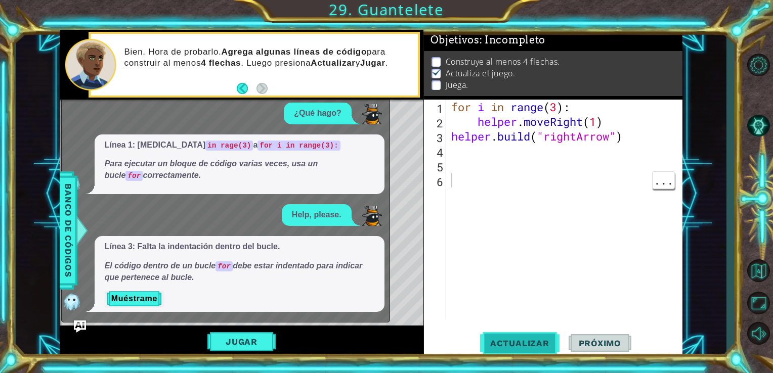
click at [542, 340] on span "Actualizar" at bounding box center [519, 344] width 79 height 10
click at [240, 343] on button "Jugar" at bounding box center [241, 342] width 68 height 19
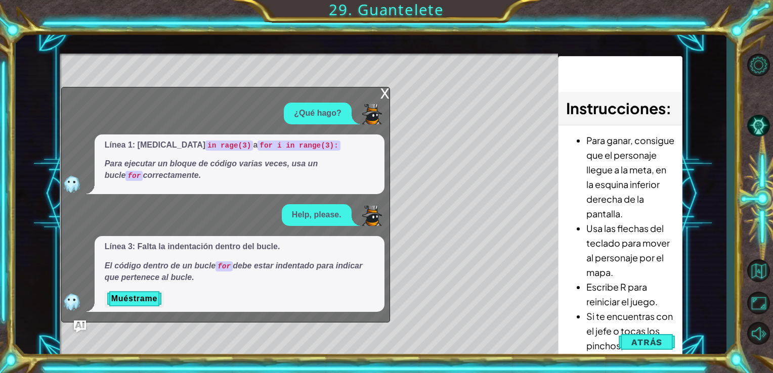
click at [383, 91] on div "x" at bounding box center [385, 93] width 9 height 10
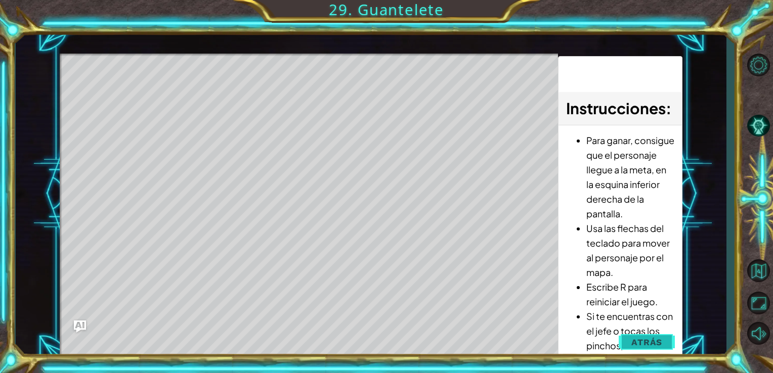
click at [634, 336] on button "Atrás" at bounding box center [647, 343] width 56 height 20
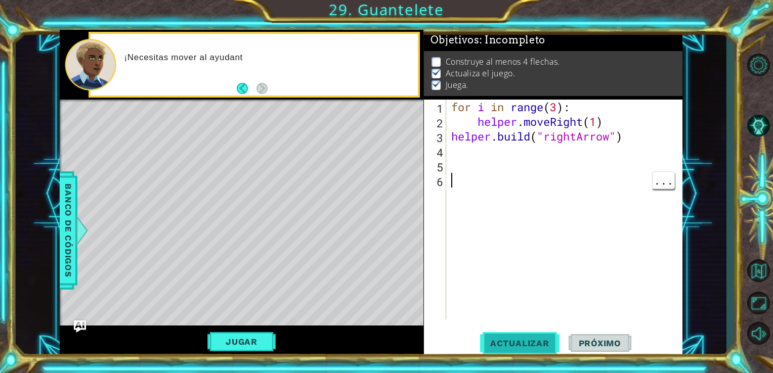
click at [545, 343] on span "Actualizar" at bounding box center [519, 344] width 79 height 10
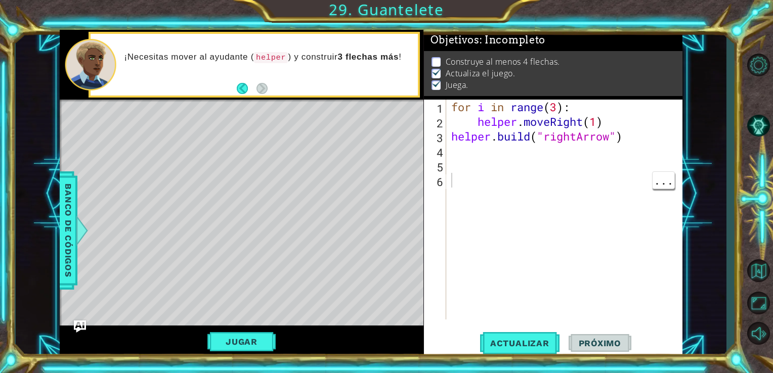
click at [448, 134] on div "1 2 3 4 5 6 for i in range ( 3 ) : helper . moveRight ( 1 ) helper . build ( "r…" at bounding box center [552, 210] width 257 height 220
click at [451, 137] on div "for i in range ( 3 ) : helper . moveRight ( 1 ) helper . build ( "rightArrow" )" at bounding box center [567, 225] width 236 height 250
type textarea "[DOMAIN_NAME]("rightArrow")"
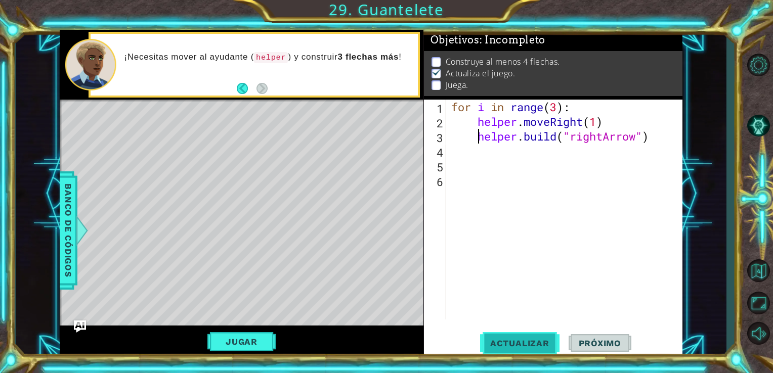
click at [527, 354] on button "Actualizar" at bounding box center [519, 343] width 79 height 26
click at [489, 175] on div "for i in range ( 3 ) : helper . moveRight ( 1 ) helper . build ( "rightArrow" )" at bounding box center [567, 225] width 236 height 250
click at [504, 145] on div "for i in range ( 3 ) : helper . moveRight ( 1 ) helper . build ( "rightArrow" )" at bounding box center [567, 225] width 236 height 250
click at [556, 104] on div "for i in range ( 3 ) : helper . moveRight ( 1 ) helper . build ( "rightArrow" )" at bounding box center [567, 225] width 236 height 250
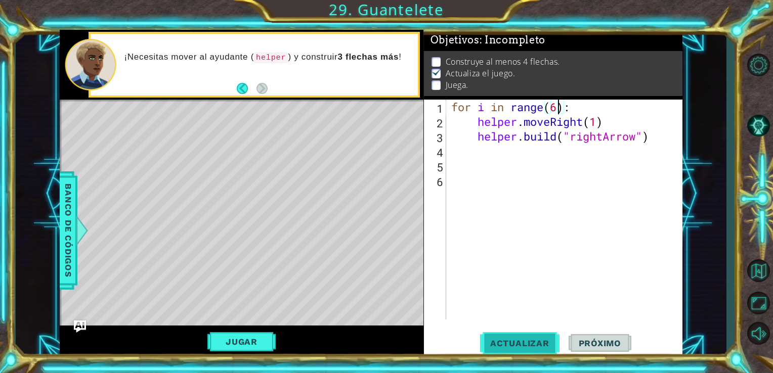
click at [500, 354] on button "Actualizar" at bounding box center [519, 343] width 79 height 26
type textarea "for i in range(5):"
click at [500, 354] on button "Actualizar" at bounding box center [519, 343] width 79 height 26
click at [470, 158] on div "for i in range ( 5 ) : helper . moveRight ( 1 ) helper . build ( "rightArrow" )" at bounding box center [567, 225] width 236 height 250
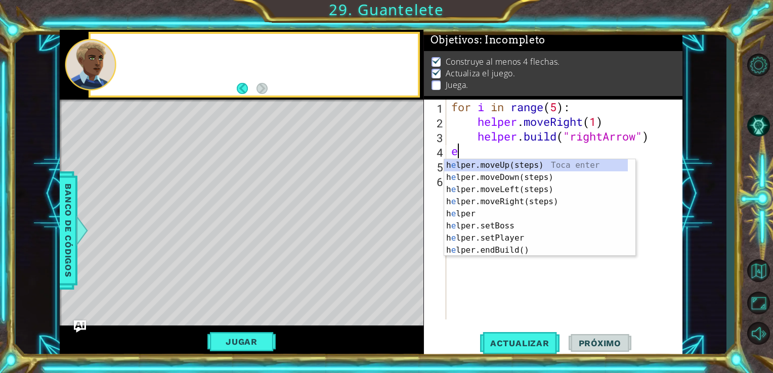
type textarea "el"
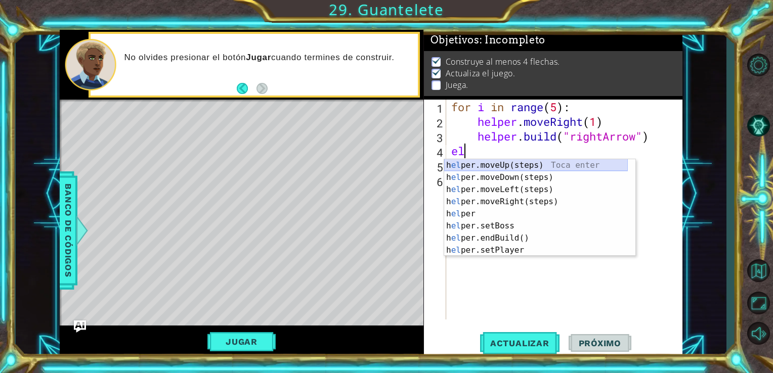
click at [492, 164] on div "h el per.moveUp(steps) Toca enter h el per.moveDown(steps) Toca enter h el per.…" at bounding box center [536, 219] width 184 height 121
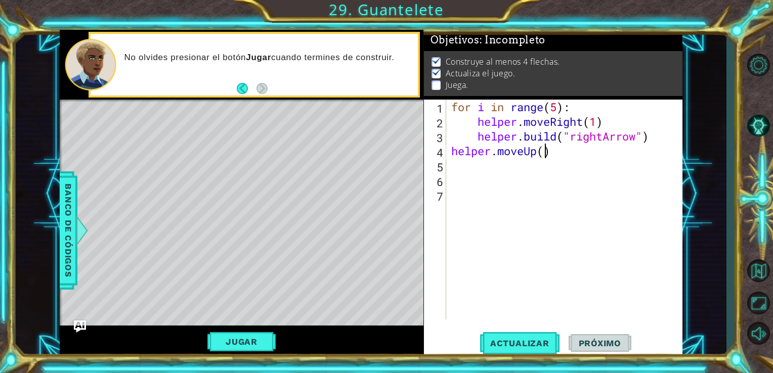
click at [548, 155] on div "for i in range ( 5 ) : helper . moveRight ( 1 ) helper . build ( "rightArrow" )…" at bounding box center [567, 225] width 236 height 250
click at [536, 157] on div "for i in range ( 5 ) : helper . moveRight ( 1 ) helper . build ( "rightArrow" )…" at bounding box center [567, 225] width 236 height 250
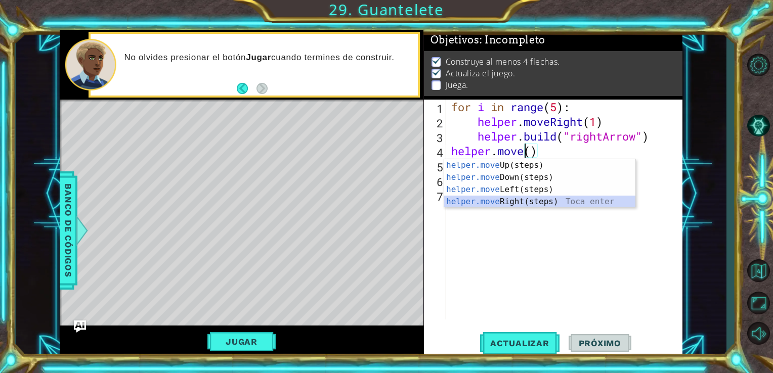
click at [511, 201] on div "helper.move Up(steps) Toca enter helper.move Down(steps) Toca enter helper.move…" at bounding box center [539, 195] width 191 height 73
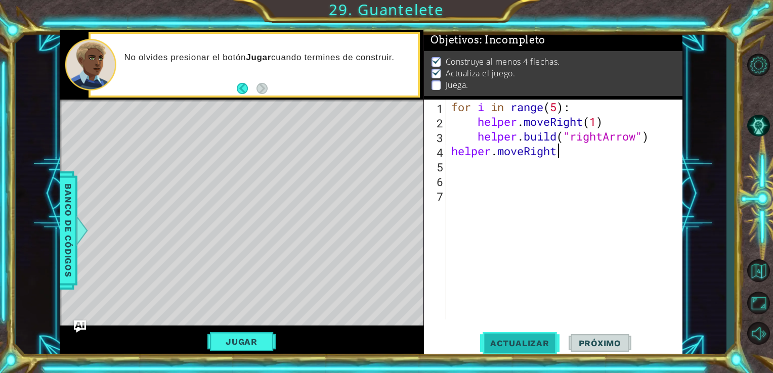
type textarea "helper.moveRight"
click at [515, 352] on button "Actualizar" at bounding box center [519, 343] width 79 height 26
click at [514, 342] on span "Actualizar" at bounding box center [519, 344] width 79 height 10
click at [468, 222] on div "for i in range ( 5 ) : helper . moveRight ( 1 ) helper . build ( "rightArrow" )…" at bounding box center [567, 225] width 236 height 250
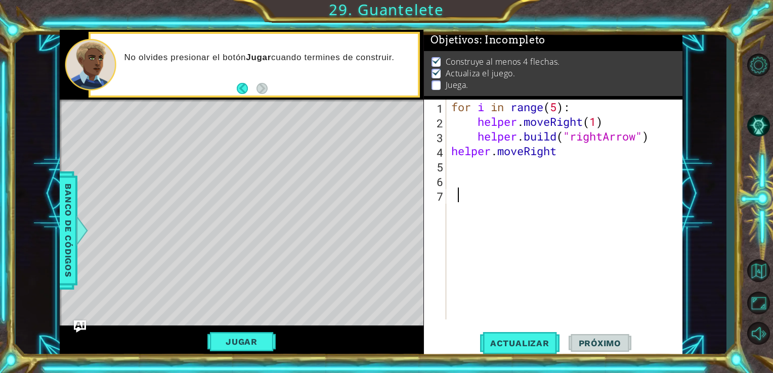
click at [460, 204] on div "for i in range ( 5 ) : helper . moveRight ( 1 ) helper . build ( "rightArrow" )…" at bounding box center [567, 225] width 236 height 250
click at [455, 195] on div "for i in range ( 5 ) : helper . moveRight ( 1 ) helper . build ( "rightArrow" )…" at bounding box center [567, 225] width 236 height 250
click at [452, 185] on div "for i in range ( 5 ) : helper . moveRight ( 1 ) helper . build ( "rightArrow" )…" at bounding box center [567, 225] width 236 height 250
click at [455, 165] on div "for i in range ( 5 ) : helper . moveRight ( 1 ) helper . build ( "rightArrow" )…" at bounding box center [567, 225] width 236 height 250
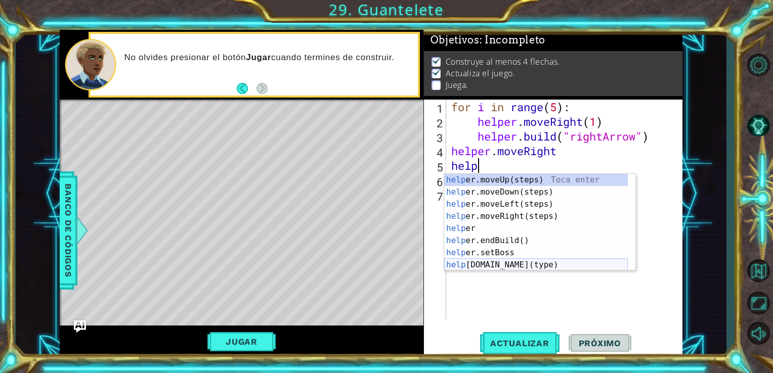
click at [484, 260] on div "help er.moveUp(steps) Toca enter help er.moveDown(steps) Toca enter help er.mov…" at bounding box center [536, 234] width 184 height 121
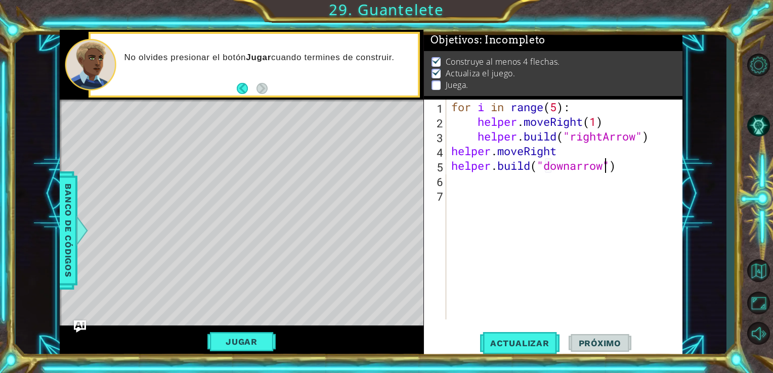
scroll to position [0, 7]
click at [516, 332] on button "Actualizar" at bounding box center [519, 343] width 79 height 26
click at [530, 349] on button "Actualizar" at bounding box center [519, 343] width 79 height 26
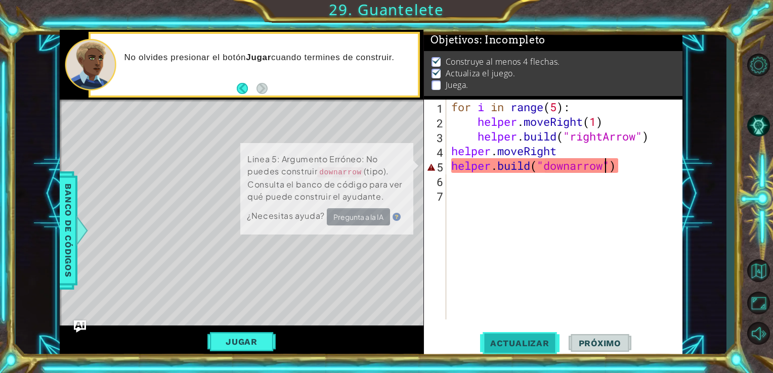
click at [530, 349] on button "Actualizar" at bounding box center [519, 343] width 79 height 26
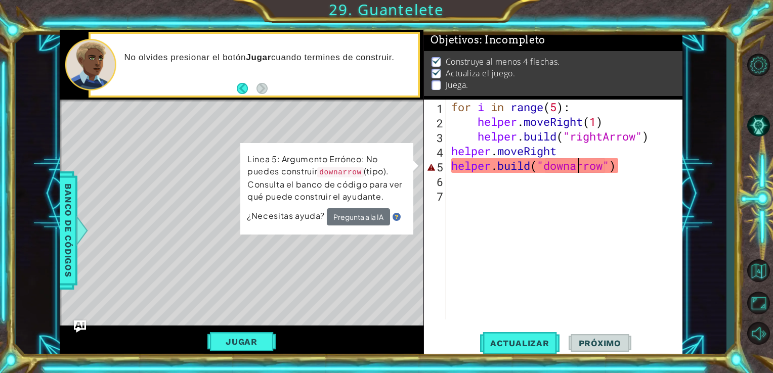
click at [577, 168] on div "for i in range ( 5 ) : helper . moveRight ( 1 ) helper . build ( "rightArrow" )…" at bounding box center [567, 225] width 236 height 250
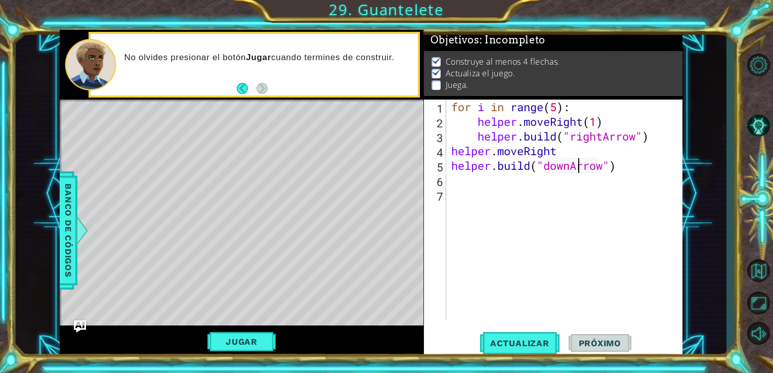
scroll to position [0, 6]
click at [517, 350] on button "Actualizar" at bounding box center [519, 343] width 79 height 26
click at [567, 148] on div "for i in range ( 5 ) : helper . moveRight ( 1 ) helper . build ( "rightArrow" )…" at bounding box center [567, 225] width 236 height 250
click at [520, 355] on button "Actualizar" at bounding box center [519, 343] width 79 height 26
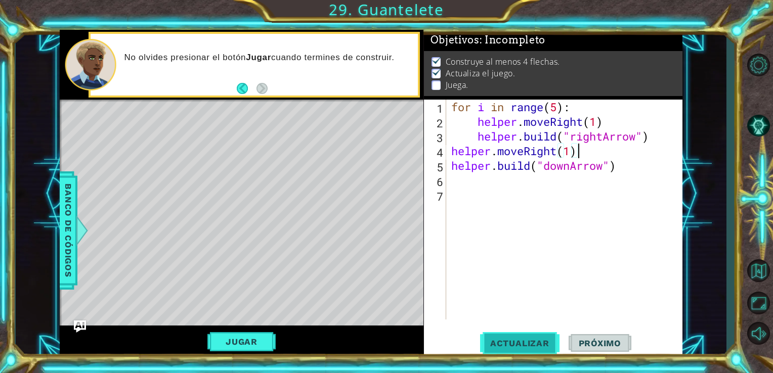
click at [520, 355] on button "Actualizar" at bounding box center [519, 343] width 79 height 26
click at [474, 154] on div "for i in range ( 5 ) : helper . moveRight ( 1 ) helper . build ( "rightArrow" )…" at bounding box center [567, 225] width 236 height 250
click at [445, 171] on div "5" at bounding box center [436, 167] width 20 height 15
type textarea "[DOMAIN_NAME]("downArrow")"
click at [459, 179] on div "for i in range ( 5 ) : helper . moveRight ( 1 ) helper . build ( "rightArrow" )…" at bounding box center [567, 225] width 236 height 250
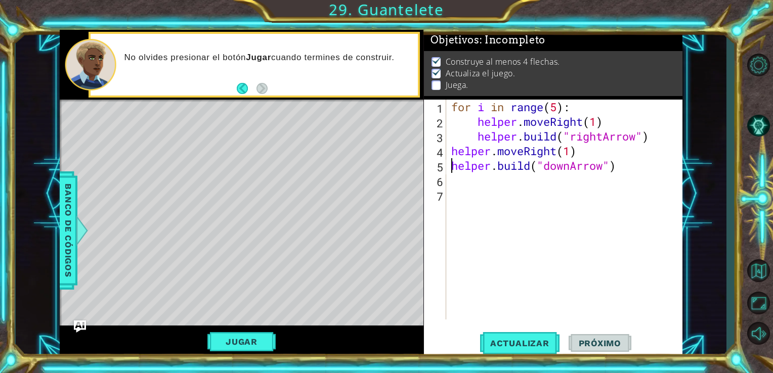
scroll to position [0, 0]
type textarea "h"
type textarea "for i in range(4)"
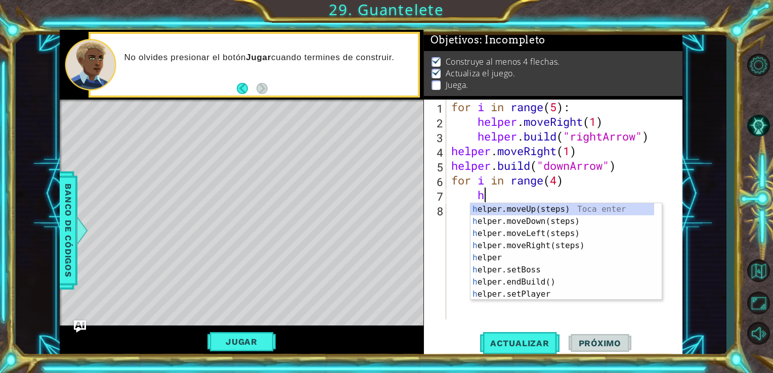
scroll to position [0, 2]
type textarea "hel"
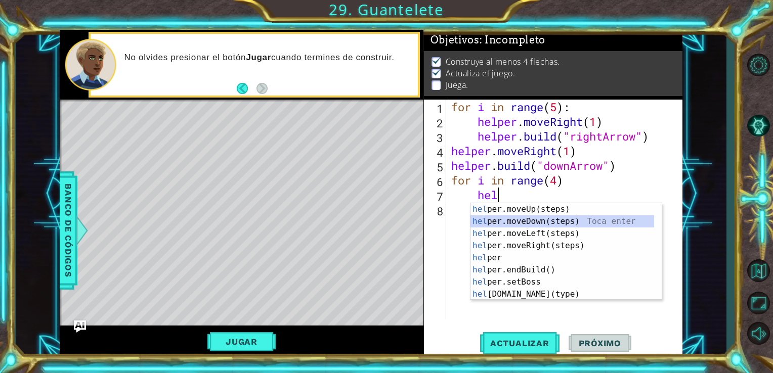
click at [520, 218] on div "hel per.moveUp(steps) Toca enter hel per.moveDown(steps) Toca enter hel per.mov…" at bounding box center [563, 263] width 184 height 121
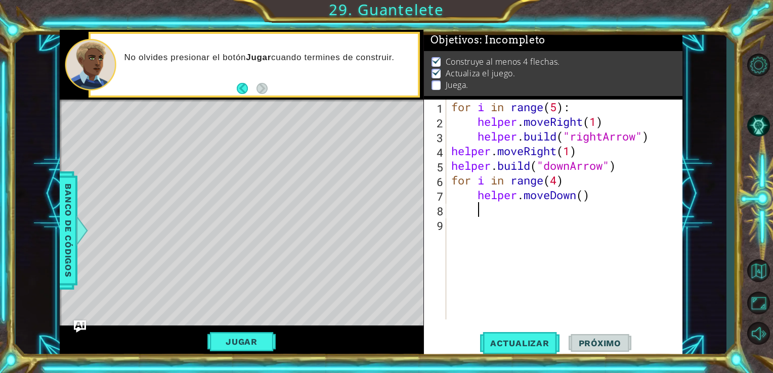
type textarea "g"
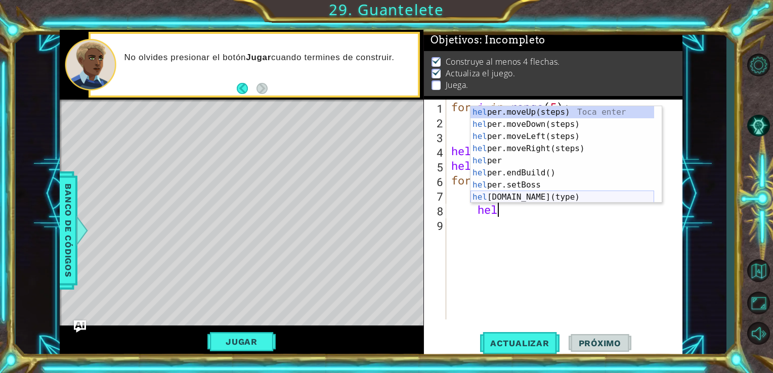
click at [523, 197] on div "hel per.moveUp(steps) Toca enter hel per.moveDown(steps) Toca enter hel per.mov…" at bounding box center [563, 166] width 184 height 121
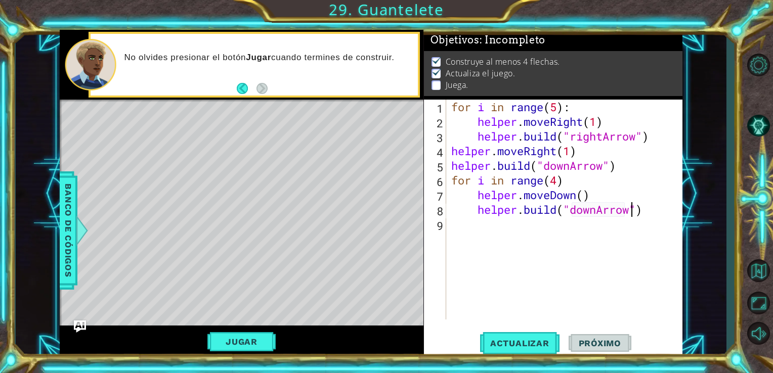
scroll to position [0, 8]
click at [523, 348] on span "Actualizar" at bounding box center [519, 344] width 79 height 10
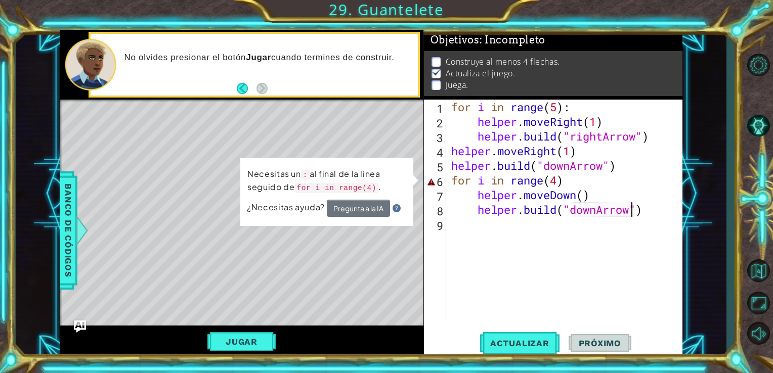
click at [555, 175] on div "for i in range ( 5 ) : helper . moveRight ( 1 ) helper . build ( "rightArrow" )…" at bounding box center [567, 225] width 236 height 250
click at [566, 179] on div "for i in range ( 5 ) : helper . moveRight ( 1 ) helper . build ( "rightArrow" )…" at bounding box center [567, 225] width 236 height 250
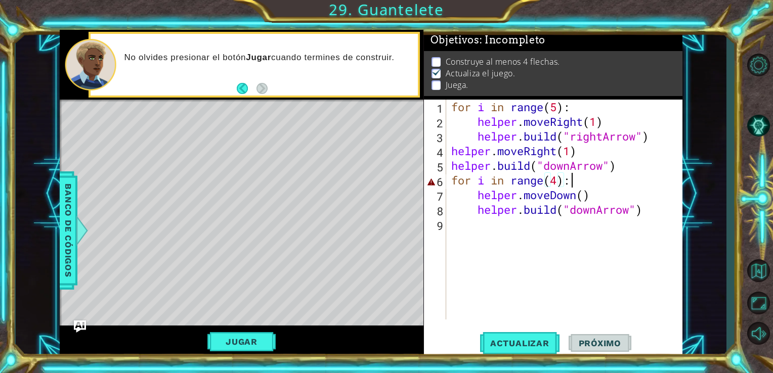
scroll to position [0, 5]
type textarea "for i in range(4):"
click at [527, 355] on button "Actualizar" at bounding box center [519, 343] width 79 height 26
click at [235, 345] on button "Jugar" at bounding box center [241, 342] width 68 height 19
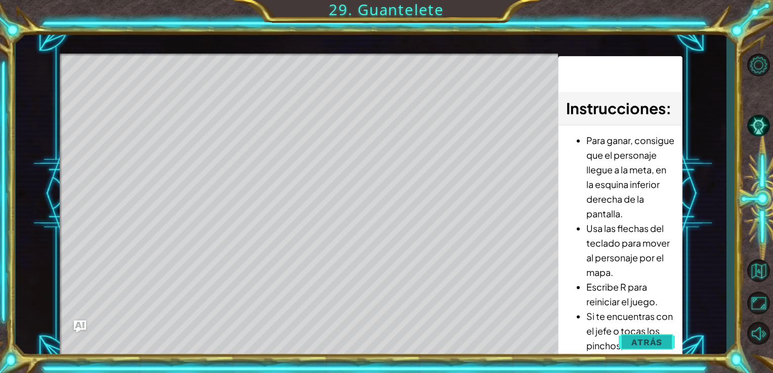
click at [654, 341] on span "Atrás" at bounding box center [647, 343] width 31 height 10
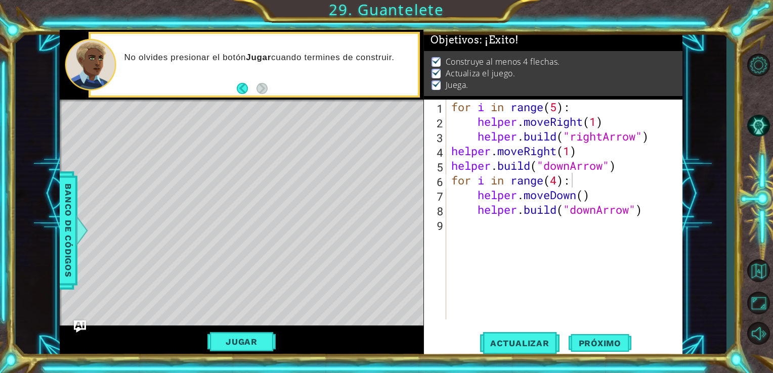
scroll to position [0, 0]
click at [596, 248] on div "for i in range ( 5 ) : helper . moveRight ( 1 ) helper . build ( "rightArrow" )…" at bounding box center [567, 225] width 236 height 250
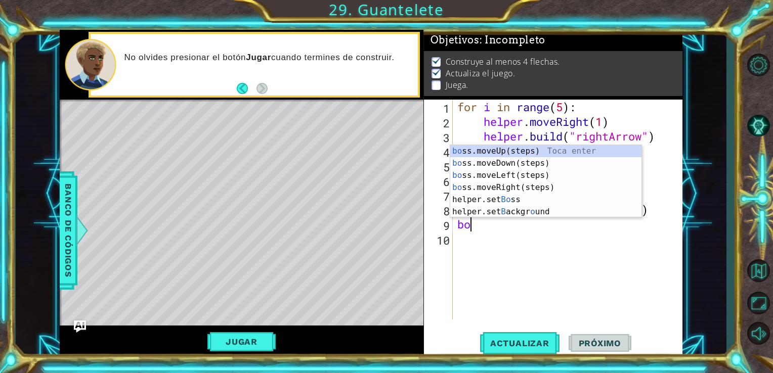
type textarea "boos"
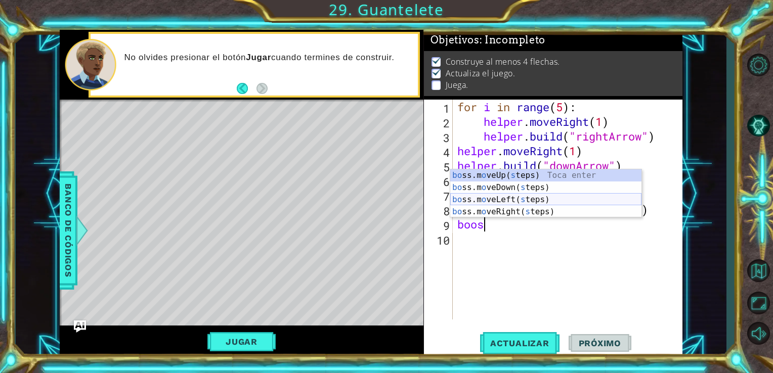
click at [551, 201] on div "bo ss.m o veUp( s teps) Toca enter bo ss.m o veDown( s teps) Toca enter bo ss.m…" at bounding box center [545, 206] width 191 height 73
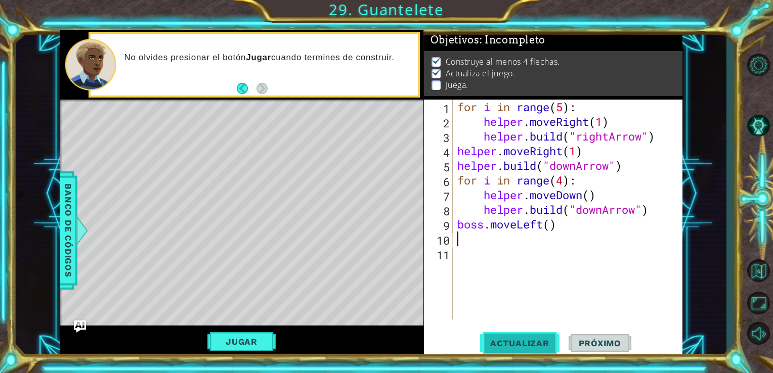
click at [517, 348] on span "Actualizar" at bounding box center [519, 344] width 79 height 10
click at [528, 350] on button "Actualizar" at bounding box center [519, 343] width 79 height 26
click at [507, 167] on div "for i in range ( 5 ) : helper . moveRight ( 1 ) helper . build ( "rightArrow" )…" at bounding box center [570, 225] width 230 height 250
click at [542, 230] on div "for i in range ( 5 ) : helper . moveRight ( 1 ) helper . build ( "rightArrow" )…" at bounding box center [570, 225] width 230 height 250
click at [553, 230] on div "for i in range ( 5 ) : helper . moveRight ( 1 ) helper . build ( "rightArrow" )…" at bounding box center [570, 225] width 230 height 250
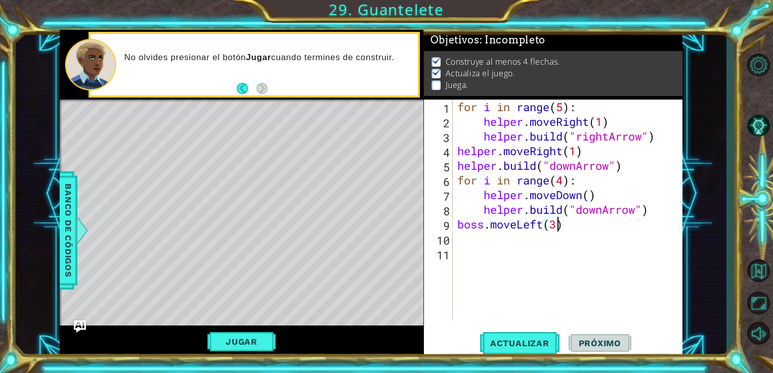
scroll to position [0, 4]
type textarea "boss.moveLeft(3)"
click at [508, 347] on span "Actualizar" at bounding box center [519, 344] width 79 height 10
click at [244, 87] on button "Back" at bounding box center [247, 88] width 20 height 11
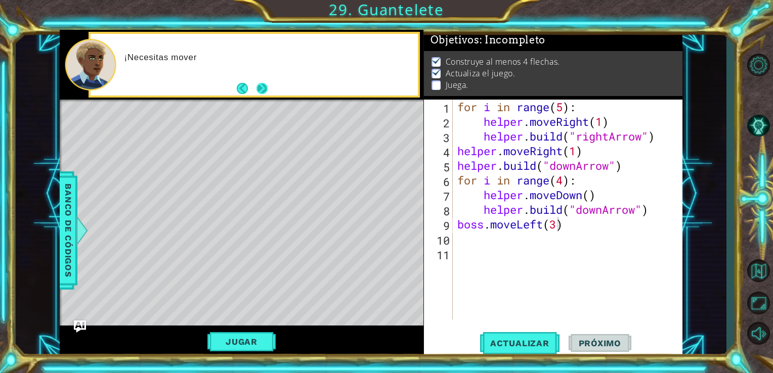
click at [256, 93] on button "Next" at bounding box center [262, 88] width 19 height 19
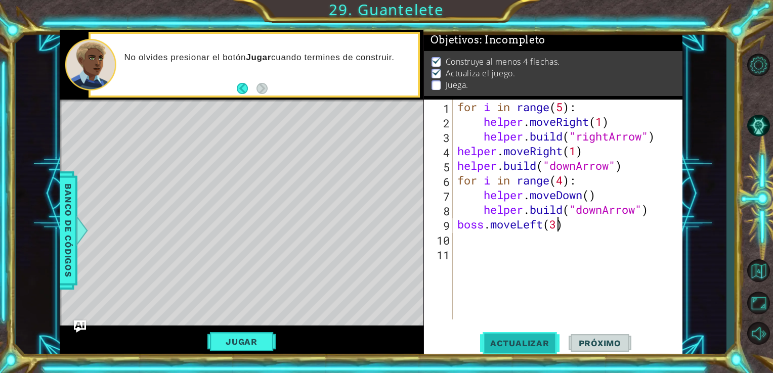
click at [507, 350] on button "Actualizar" at bounding box center [519, 343] width 79 height 26
click at [260, 343] on button "Jugar" at bounding box center [241, 342] width 68 height 19
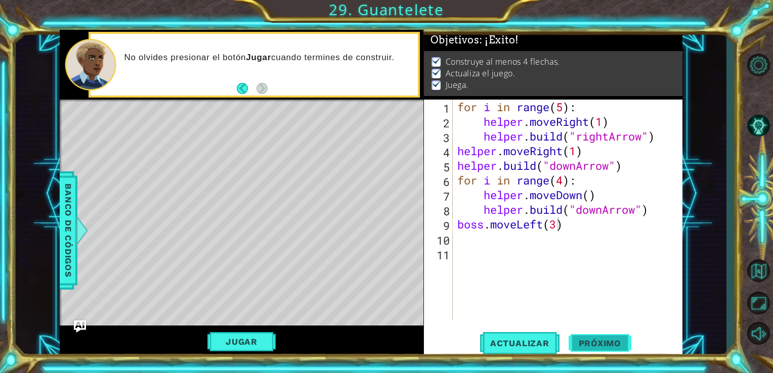
click at [573, 342] on span "Próximo" at bounding box center [600, 342] width 63 height 10
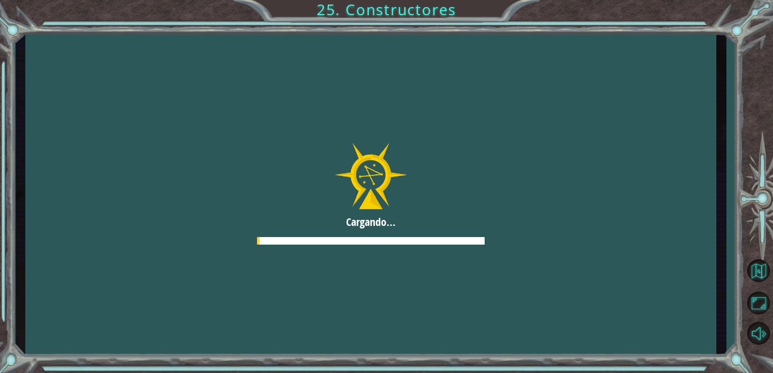
click at [580, 185] on div at bounding box center [370, 194] width 691 height 389
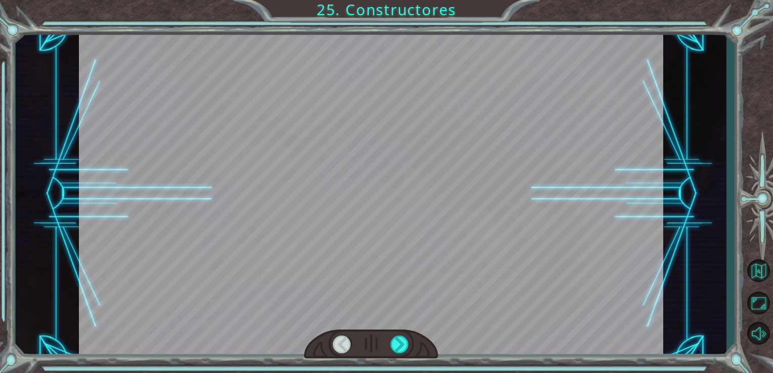
click at [555, 325] on div at bounding box center [371, 194] width 585 height 329
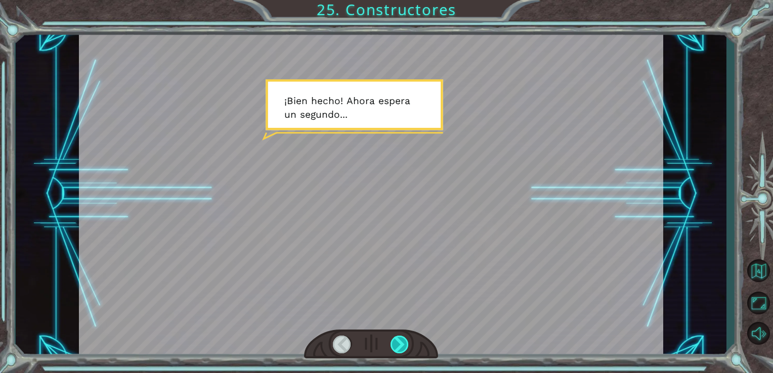
click at [400, 341] on div at bounding box center [400, 345] width 19 height 18
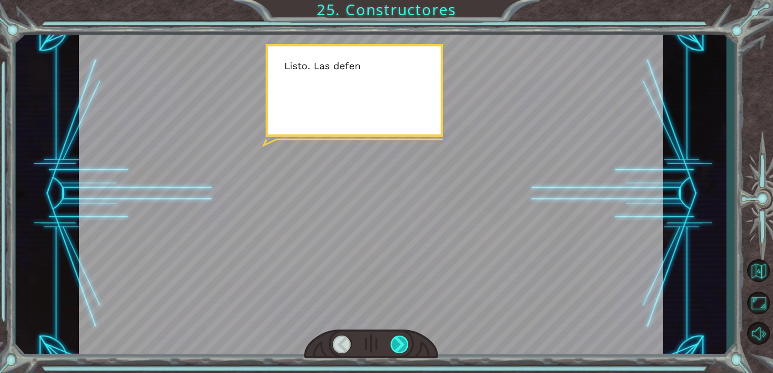
click at [400, 341] on div at bounding box center [400, 345] width 19 height 18
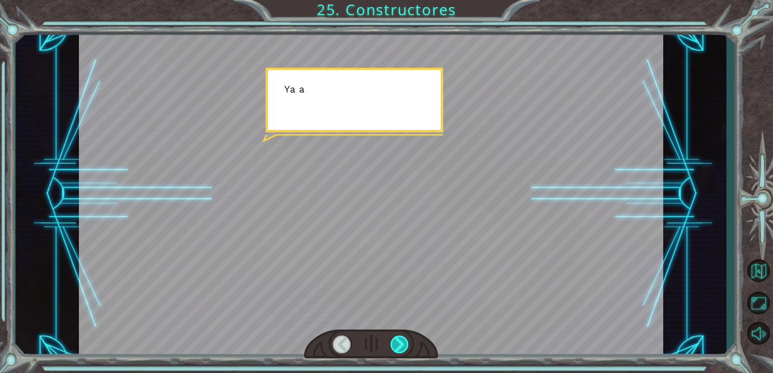
click at [400, 341] on div at bounding box center [400, 345] width 19 height 18
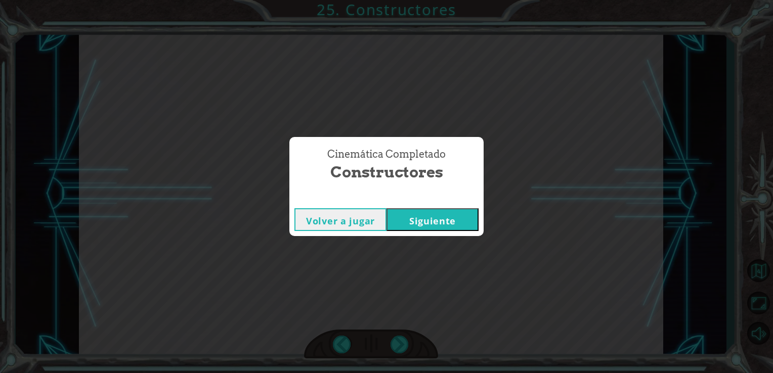
click at [405, 222] on button "Siguiente" at bounding box center [433, 220] width 92 height 23
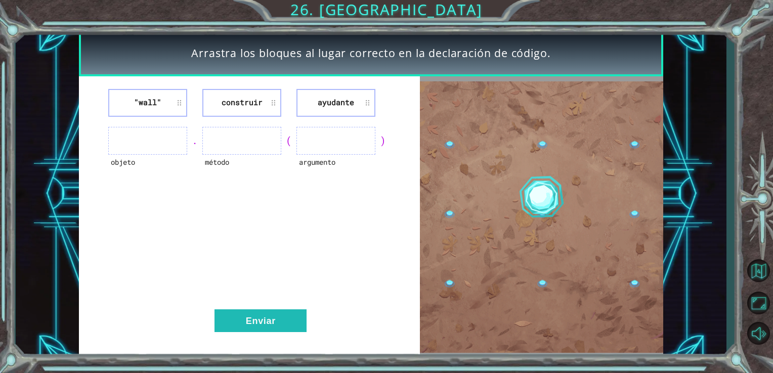
drag, startPoint x: 307, startPoint y: 85, endPoint x: 206, endPoint y: 52, distance: 105.5
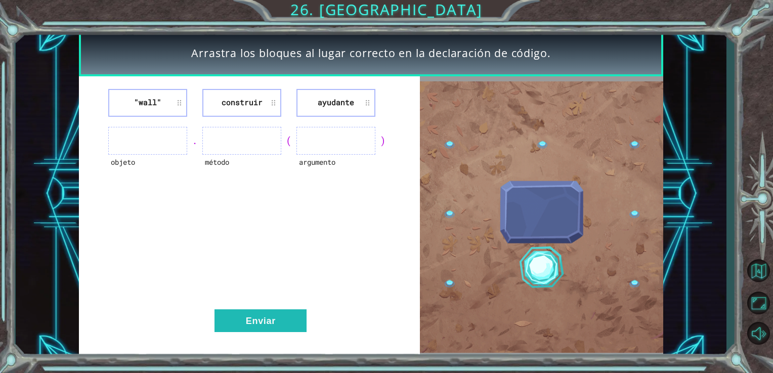
click at [206, 52] on div "Arrastra los bloques [PERSON_NAME] correcto en la declaración de código. "wall"…" at bounding box center [371, 194] width 585 height 328
click at [198, 223] on div ""wall" construir ayudante objeto . método ( argumento ) Enviar" at bounding box center [250, 217] width 342 height 282
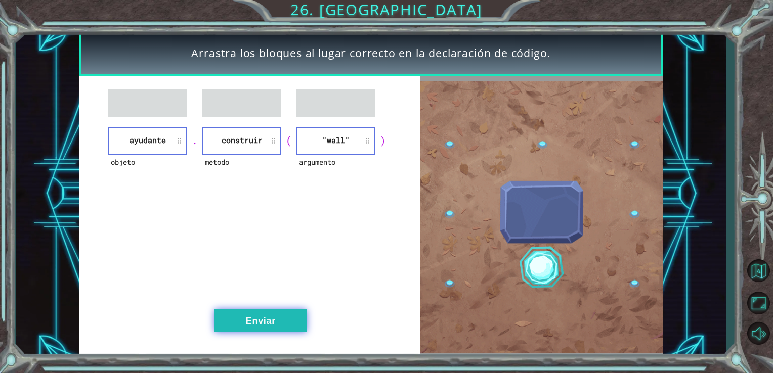
click at [255, 320] on button "Enviar" at bounding box center [261, 321] width 92 height 23
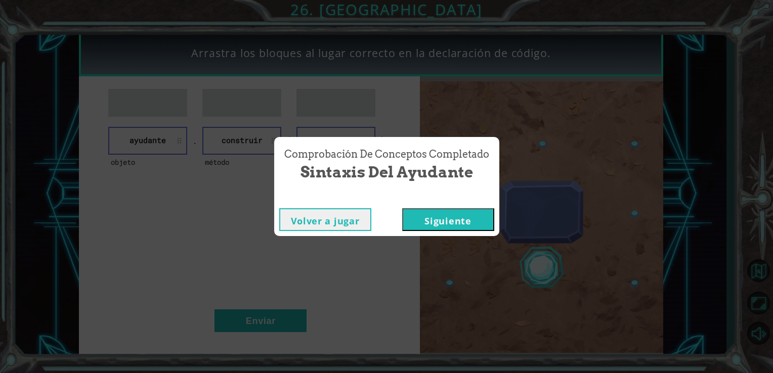
click at [452, 214] on button "Siguiente" at bounding box center [448, 220] width 92 height 23
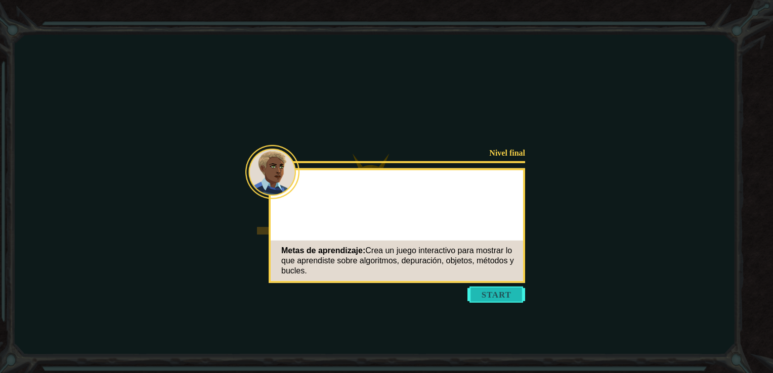
click at [502, 298] on button "Start" at bounding box center [497, 295] width 58 height 16
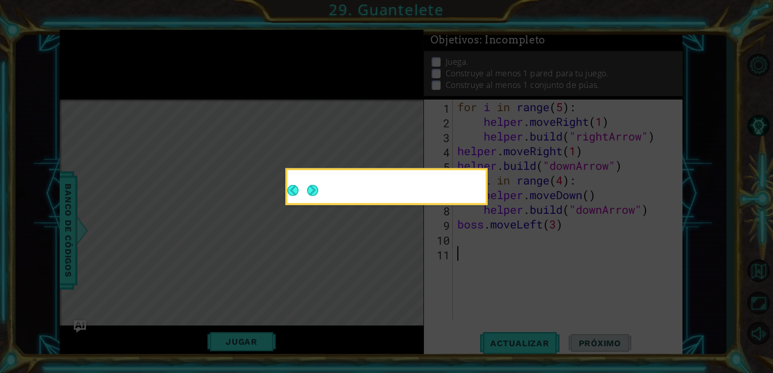
click at [312, 195] on button "Next" at bounding box center [313, 191] width 16 height 16
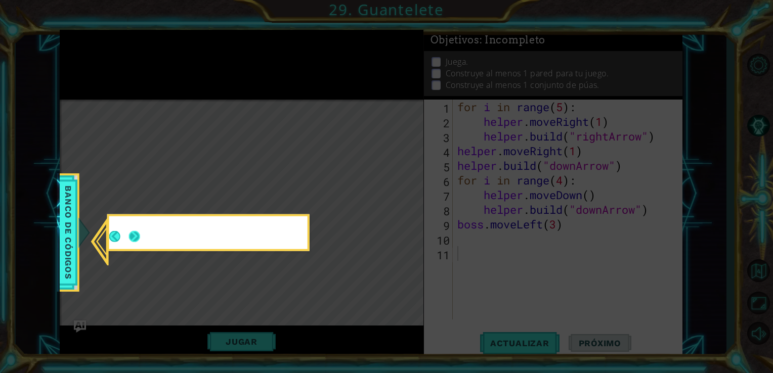
click at [129, 236] on button "Next" at bounding box center [134, 236] width 13 height 13
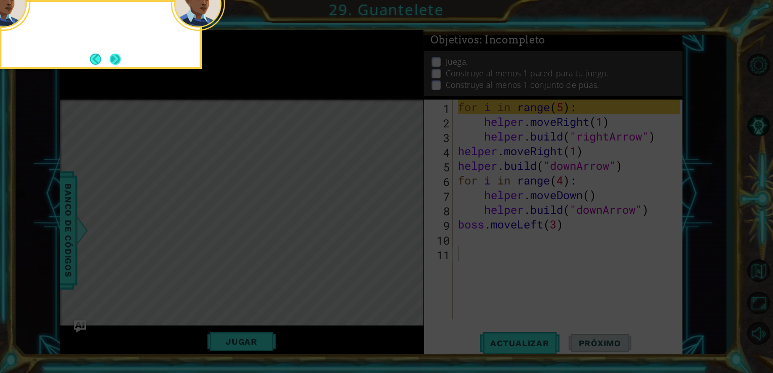
click at [118, 57] on button "Next" at bounding box center [115, 59] width 19 height 19
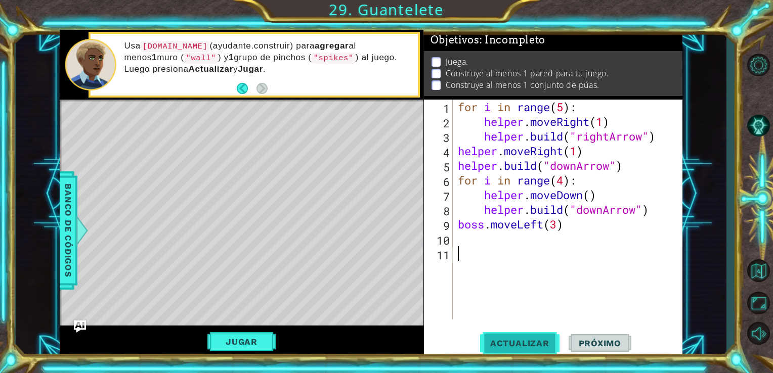
click at [541, 349] on button "Actualizar" at bounding box center [519, 343] width 79 height 26
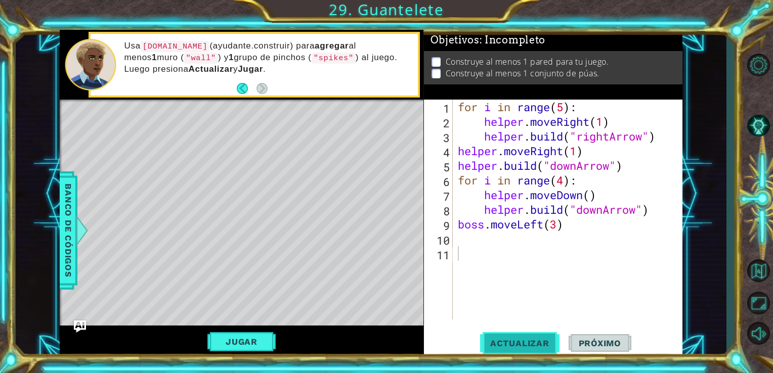
click at [530, 346] on span "Actualizar" at bounding box center [519, 344] width 79 height 10
click at [248, 342] on button "Jugar" at bounding box center [241, 342] width 68 height 19
type textarea "helper.moveRight(1)"
click at [480, 120] on div "for i in range ( 5 ) : helper . moveRight ( 1 ) helper . build ( "rightArrow" )…" at bounding box center [571, 225] width 230 height 250
click at [466, 243] on div "for i in range ( 5 ) : helper . moveRight ( 1 ) helper . build ( "rightArrow" )…" at bounding box center [571, 225] width 230 height 250
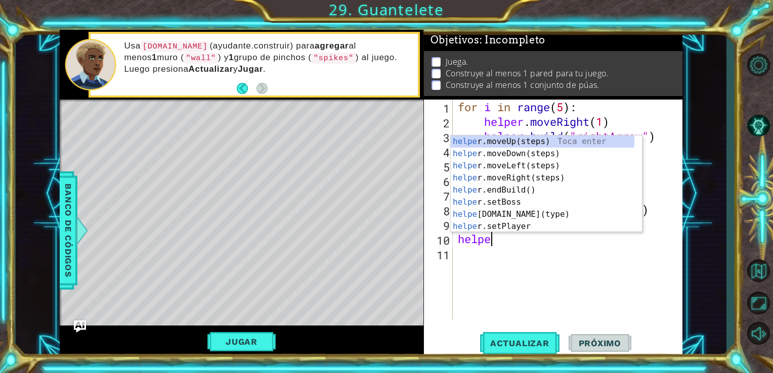
type textarea "helper"
click at [523, 192] on div "helper .moveUp(steps) Toca enter helper .moveDown(steps) Toca enter helper .mov…" at bounding box center [543, 196] width 184 height 121
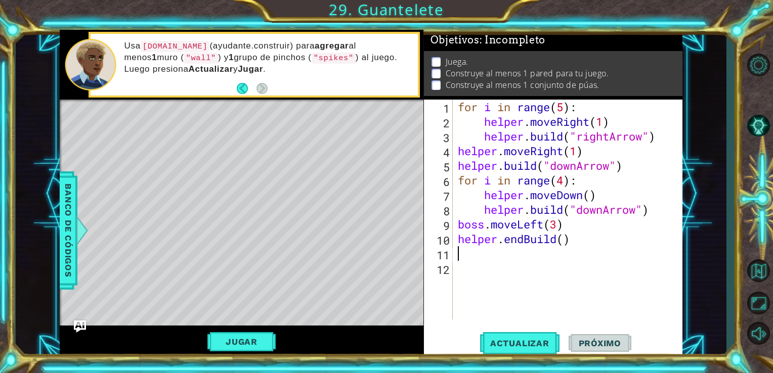
scroll to position [0, 0]
click at [561, 250] on div "for i in range ( 5 ) : helper . moveRight ( 1 ) helper . build ( "rightArrow" )…" at bounding box center [571, 225] width 230 height 250
drag, startPoint x: 607, startPoint y: 260, endPoint x: 568, endPoint y: 244, distance: 41.5
click at [568, 244] on div "for i in range ( 5 ) : helper . moveRight ( 1 ) helper . build ( "rightArrow" )…" at bounding box center [571, 225] width 230 height 250
click at [568, 246] on div "for i in range ( 5 ) : helper . moveRight ( 1 ) helper . build ( "rightArrow" )…" at bounding box center [568, 210] width 225 height 220
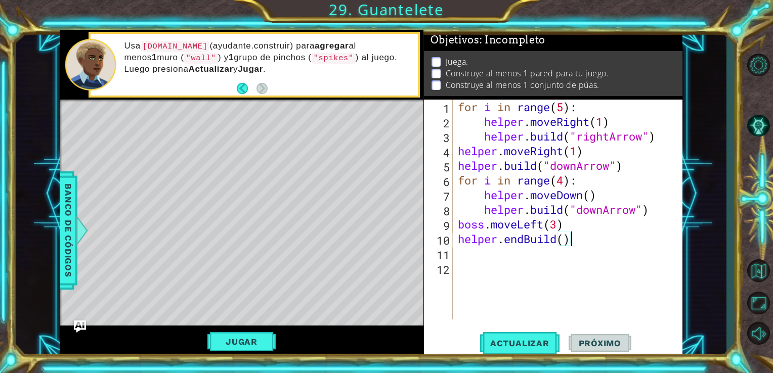
click at [568, 246] on div "for i in range ( 5 ) : helper . moveRight ( 1 ) helper . build ( "rightArrow" )…" at bounding box center [571, 225] width 230 height 250
click at [566, 246] on div "for i in range ( 5 ) : helper . moveRight ( 1 ) helper . build ( "rightArrow" )…" at bounding box center [568, 210] width 225 height 220
click at [515, 342] on span "Actualizar" at bounding box center [519, 344] width 79 height 10
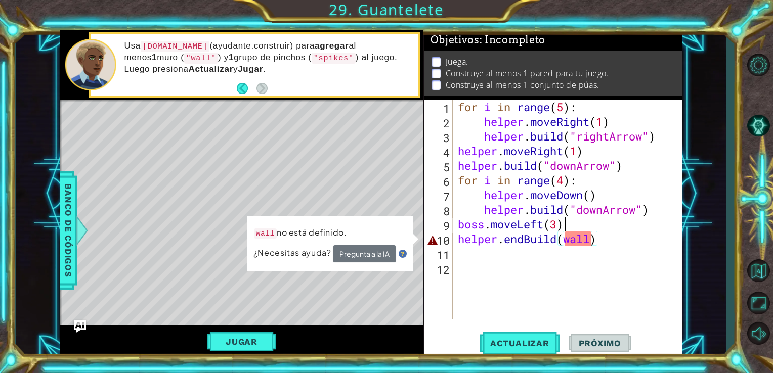
click at [619, 225] on div "for i in range ( 5 ) : helper . moveRight ( 1 ) helper . build ( "rightArrow" )…" at bounding box center [571, 225] width 230 height 250
click at [647, 235] on div "for i in range ( 5 ) : helper . moveRight ( 1 ) helper . build ( "rightArrow" )…" at bounding box center [571, 225] width 230 height 250
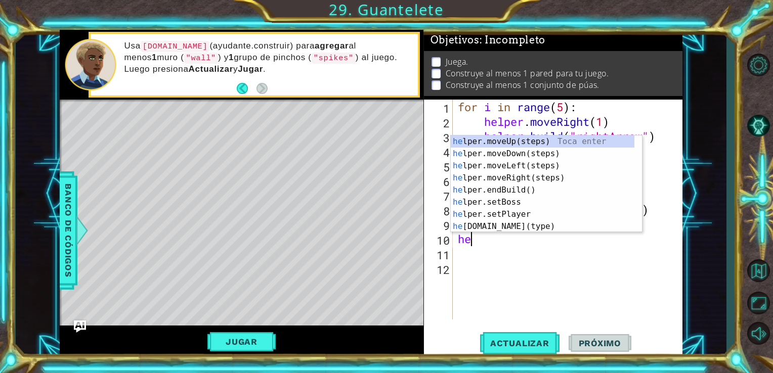
scroll to position [0, 0]
type textarea "h"
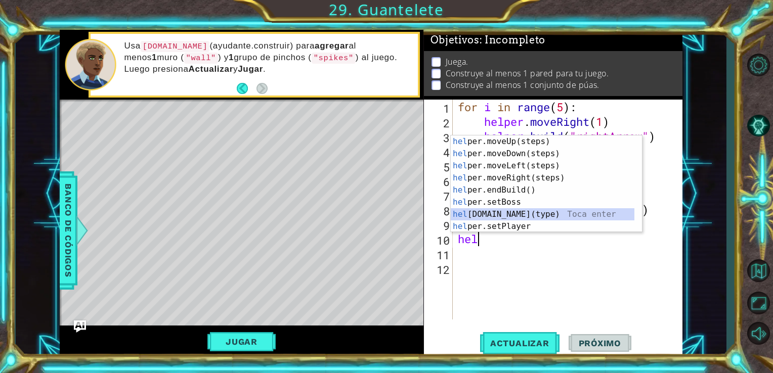
click at [563, 216] on div "hel per.moveUp(steps) Toca enter hel per.moveDown(steps) Toca enter hel per.mov…" at bounding box center [543, 196] width 184 height 121
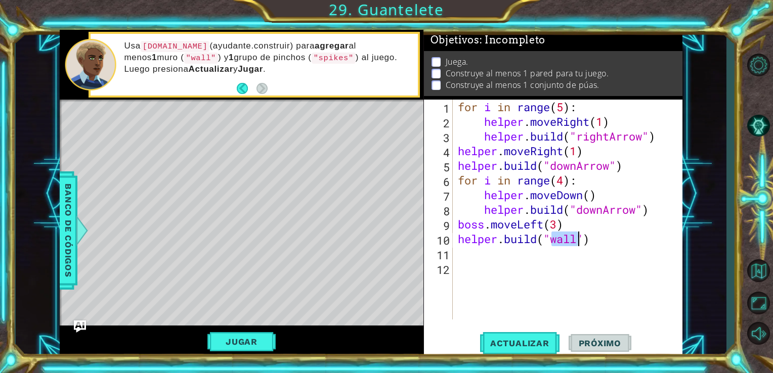
type textarea "[DOMAIN_NAME]("wall")"
click at [12, 368] on div "1 ההההההההההההההההההההההההההההההההההההההההההההההההההההההההההההההההההההההההההההה…" at bounding box center [386, 186] width 773 height 373
click at [530, 351] on button "Actualizar" at bounding box center [519, 343] width 79 height 26
click at [481, 282] on div "for i in range ( 5 ) : helper . moveRight ( 1 ) helper . build ( "rightArrow" )…" at bounding box center [571, 225] width 230 height 250
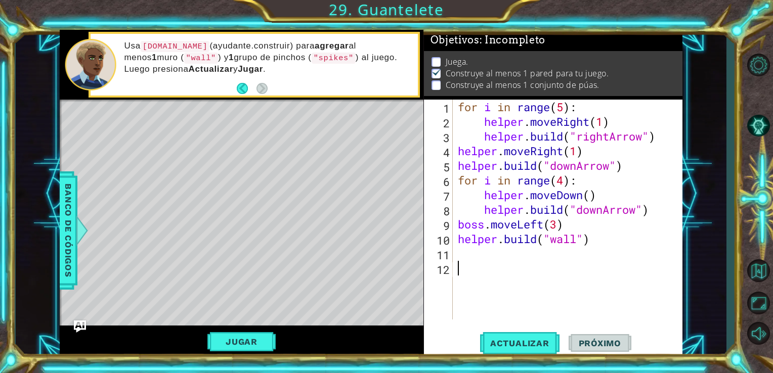
scroll to position [0, 0]
click at [471, 276] on div "for i in range ( 5 ) : helper . moveRight ( 1 ) helper . build ( "rightArrow" )…" at bounding box center [571, 225] width 230 height 250
click at [472, 272] on div "for i in range ( 5 ) : helper . moveRight ( 1 ) helper . build ( "rightArrow" )…" at bounding box center [571, 225] width 230 height 250
click at [485, 263] on div "for i in range ( 5 ) : helper . moveRight ( 1 ) helper . build ( "rightArrow" )…" at bounding box center [571, 225] width 230 height 250
click at [496, 259] on div "for i in range ( 5 ) : helper . moveRight ( 1 ) helper . build ( "rightArrow" )…" at bounding box center [571, 225] width 230 height 250
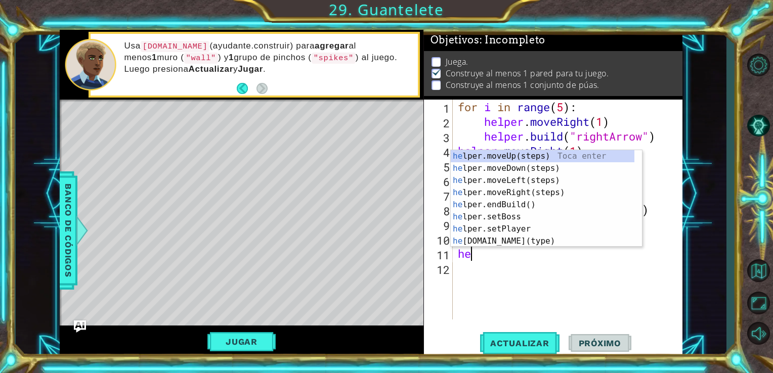
type textarea "hel"
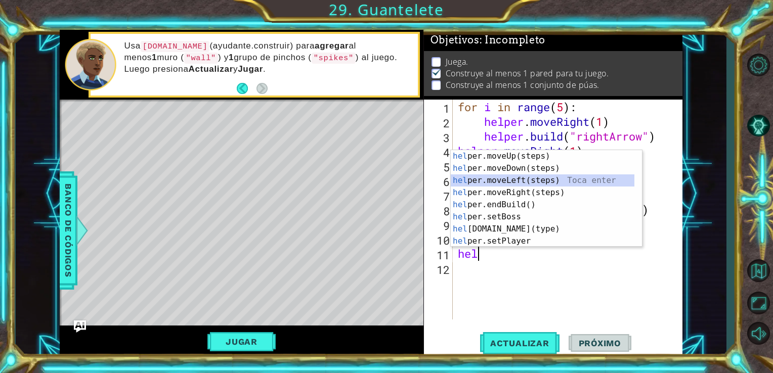
click at [521, 185] on div "hel per.moveUp(steps) Toca enter hel per.moveDown(steps) Toca enter hel per.mov…" at bounding box center [543, 210] width 184 height 121
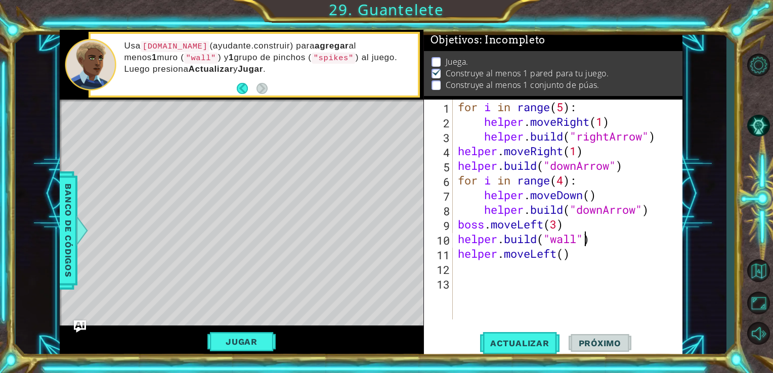
click at [586, 235] on div "for i in range ( 5 ) : helper . moveRight ( 1 ) helper . build ( "rightArrow" )…" at bounding box center [571, 225] width 230 height 250
type textarea "[DOMAIN_NAME]("wall")"
click at [458, 237] on div "for i in range ( 5 ) : helper . moveRight ( 1 ) helper . build ( "rightArrow" )…" at bounding box center [571, 225] width 230 height 250
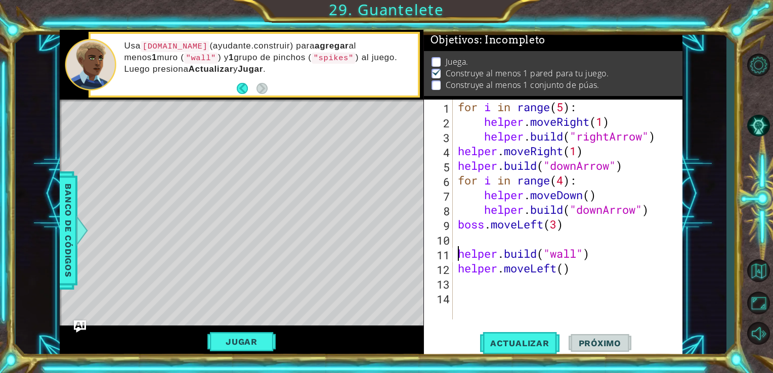
click at [480, 248] on div "for i in range ( 5 ) : helper . moveRight ( 1 ) helper . build ( "rightArrow" )…" at bounding box center [571, 225] width 230 height 250
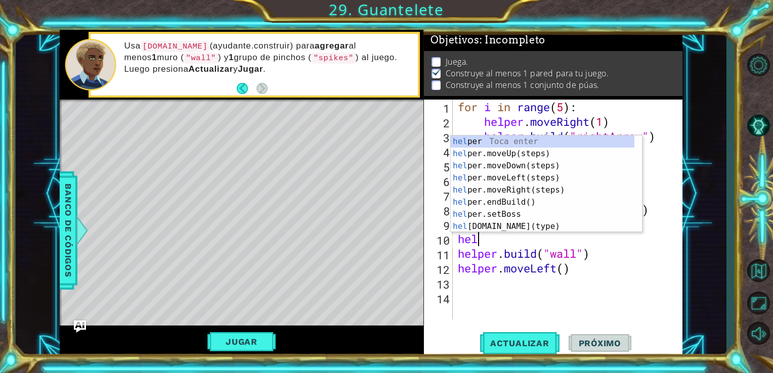
type textarea "help"
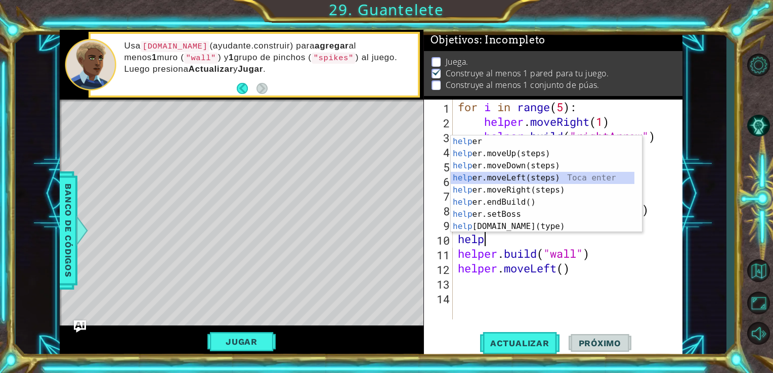
click at [510, 174] on div "help [PERSON_NAME] enter help er.moveUp(steps) Toca enter help er.moveDown(step…" at bounding box center [543, 196] width 184 height 121
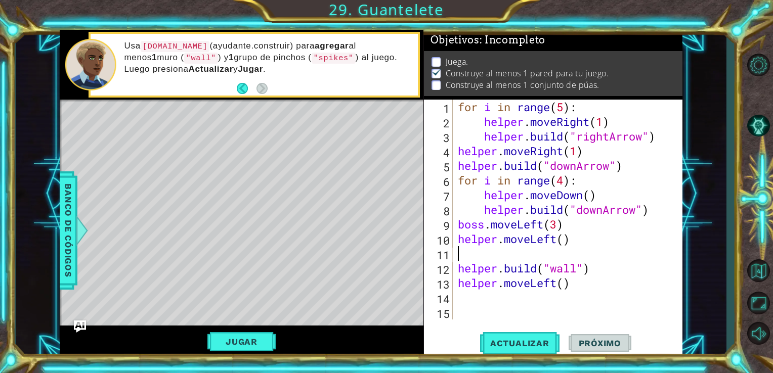
click at [452, 276] on div "12" at bounding box center [439, 270] width 27 height 15
type textarea "[DOMAIN_NAME]("wall")"
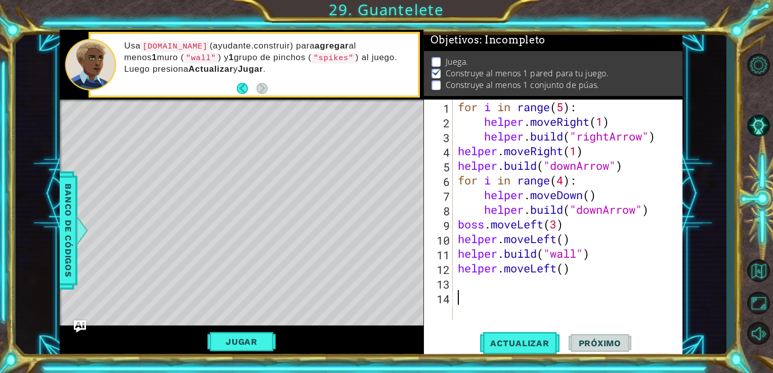
click at [482, 307] on div "for i in range ( 5 ) : helper . moveRight ( 1 ) helper . build ( "rightArrow" )…" at bounding box center [571, 225] width 230 height 250
click at [473, 295] on div "for i in range ( 5 ) : helper . moveRight ( 1 ) helper . build ( "rightArrow" )…" at bounding box center [571, 225] width 230 height 250
click at [474, 293] on div "for i in range ( 5 ) : helper . moveRight ( 1 ) helper . build ( "rightArrow" )…" at bounding box center [571, 225] width 230 height 250
click at [475, 290] on div "for i in range ( 5 ) : helper . moveRight ( 1 ) helper . build ( "rightArrow" )…" at bounding box center [571, 225] width 230 height 250
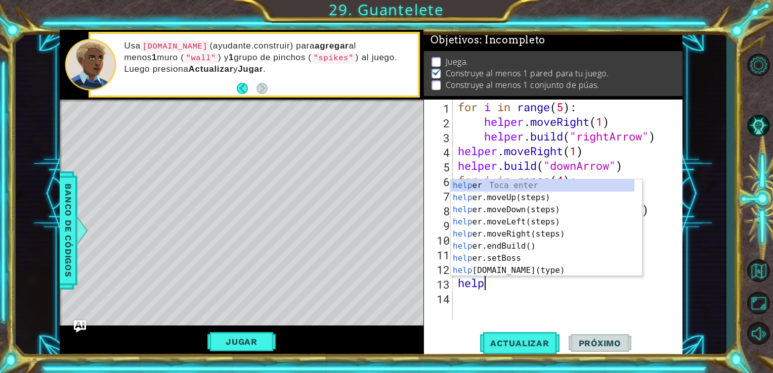
scroll to position [0, 1]
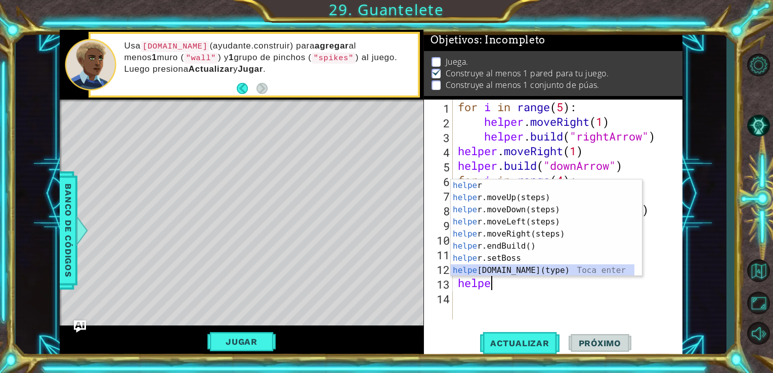
click at [506, 272] on div "helpe r Toca enter helpe r.moveUp(steps) Toca enter helpe r.moveDown(steps) Toc…" at bounding box center [543, 240] width 184 height 121
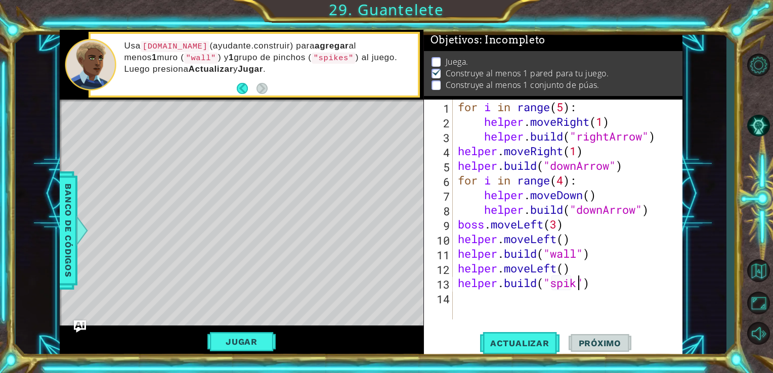
scroll to position [0, 6]
type textarea "[DOMAIN_NAME]("spikes")"
click at [498, 344] on span "Actualizar" at bounding box center [519, 344] width 79 height 10
click at [245, 346] on button "Jugar" at bounding box center [241, 342] width 68 height 19
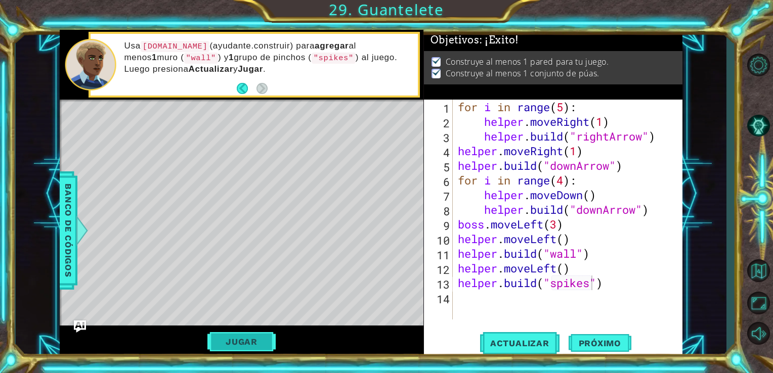
scroll to position [0, 0]
click at [576, 343] on span "Próximo" at bounding box center [600, 342] width 63 height 10
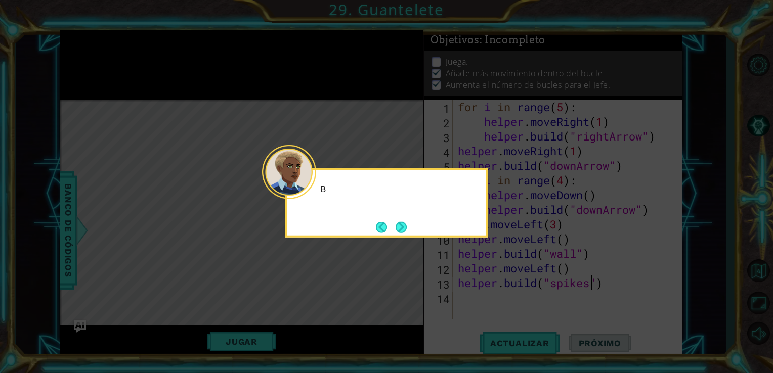
scroll to position [9, 0]
click at [402, 231] on button "Next" at bounding box center [401, 227] width 14 height 14
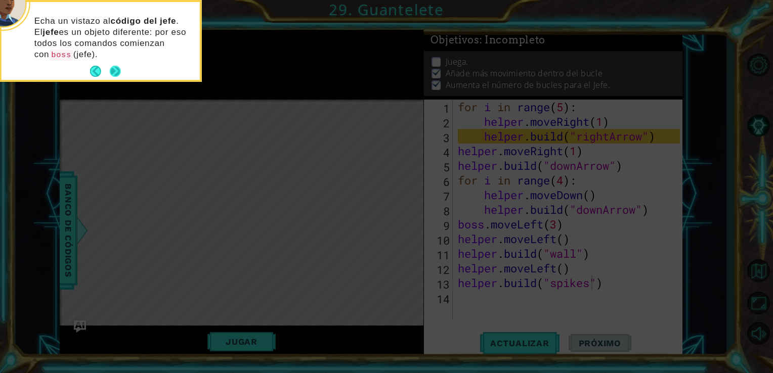
click at [117, 67] on button "Next" at bounding box center [115, 71] width 11 height 11
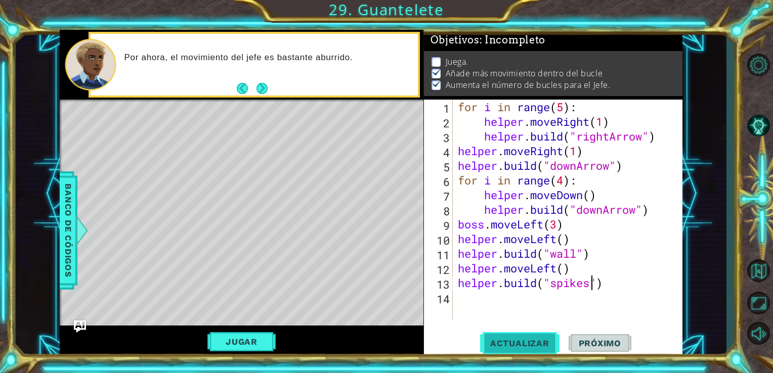
click at [516, 349] on button "Actualizar" at bounding box center [519, 343] width 79 height 26
click at [244, 336] on button "Jugar" at bounding box center [241, 342] width 68 height 19
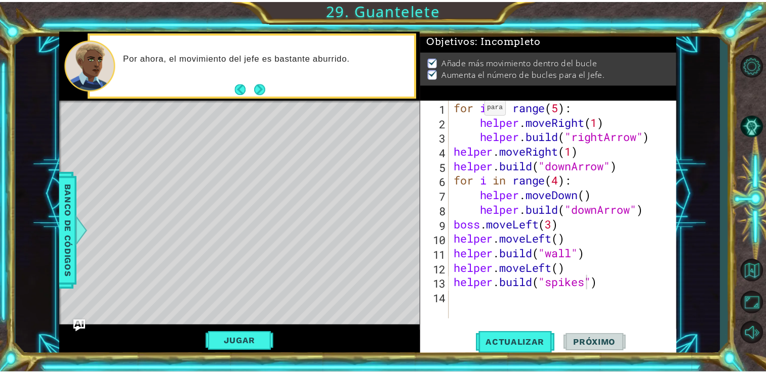
scroll to position [0, 0]
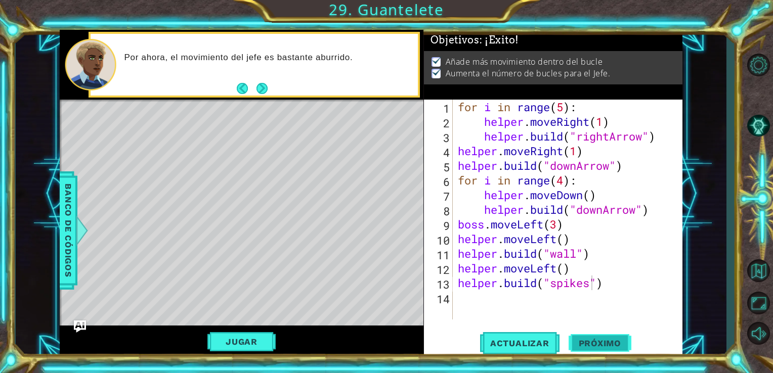
click at [587, 341] on span "Próximo" at bounding box center [600, 343] width 63 height 10
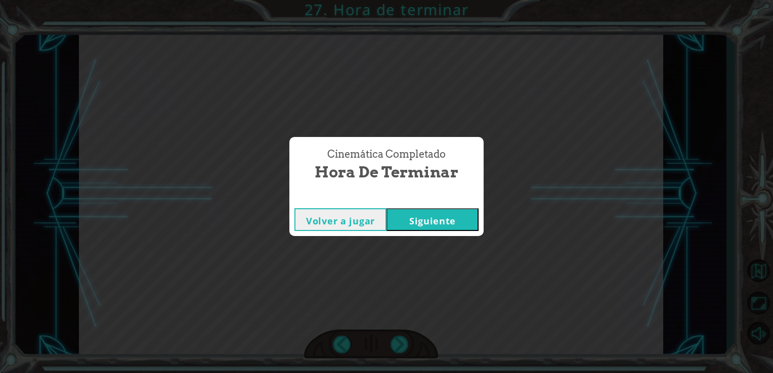
click at [429, 214] on button "Siguiente" at bounding box center [433, 220] width 92 height 23
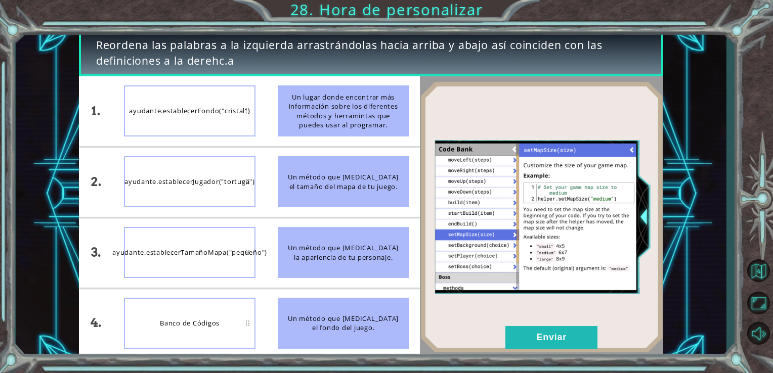
drag, startPoint x: 331, startPoint y: 176, endPoint x: 259, endPoint y: 201, distance: 76.7
click at [259, 201] on div "1. 2. 3. 4. ayudante.establecerFondo("cristal") ayudante.establecerJugador("tor…" at bounding box center [250, 217] width 342 height 282
drag, startPoint x: 302, startPoint y: 187, endPoint x: 225, endPoint y: 241, distance: 93.8
click at [225, 241] on div "1. 2. 3. 4. ayudante.establecerFondo("cristal") ayudante.establecerJugador("tor…" at bounding box center [250, 217] width 342 height 282
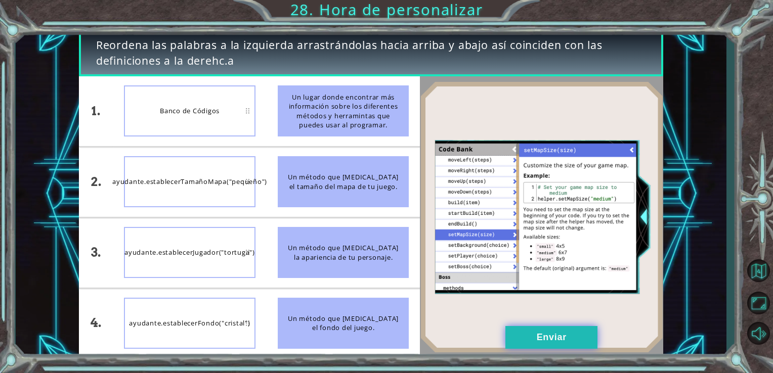
click at [528, 336] on button "Enviar" at bounding box center [552, 337] width 92 height 23
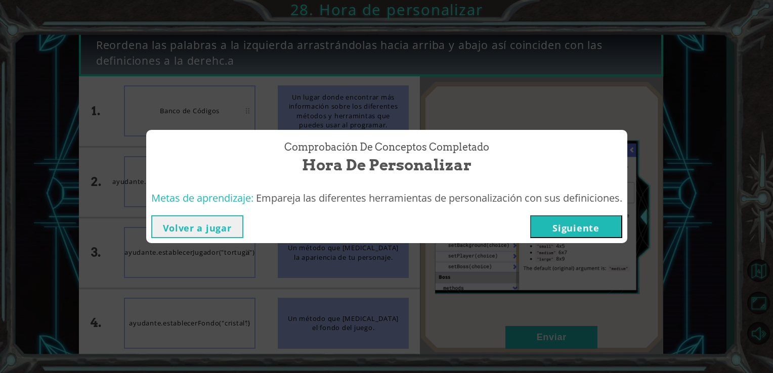
click at [596, 228] on button "Siguiente" at bounding box center [576, 227] width 92 height 23
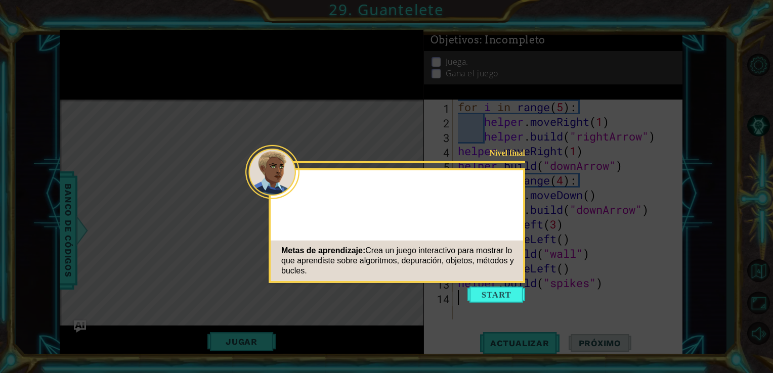
click at [500, 290] on button "Start" at bounding box center [497, 295] width 58 height 16
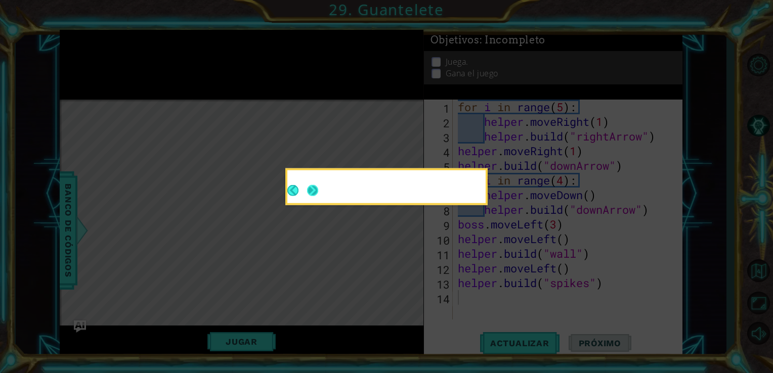
click at [318, 195] on button "Next" at bounding box center [313, 191] width 14 height 14
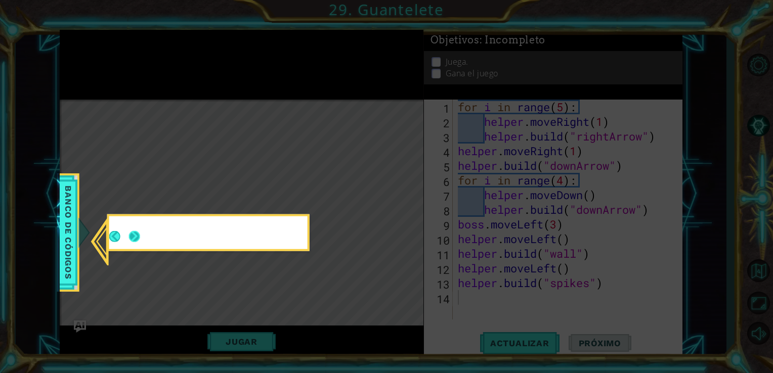
click at [137, 237] on button "Next" at bounding box center [134, 236] width 11 height 11
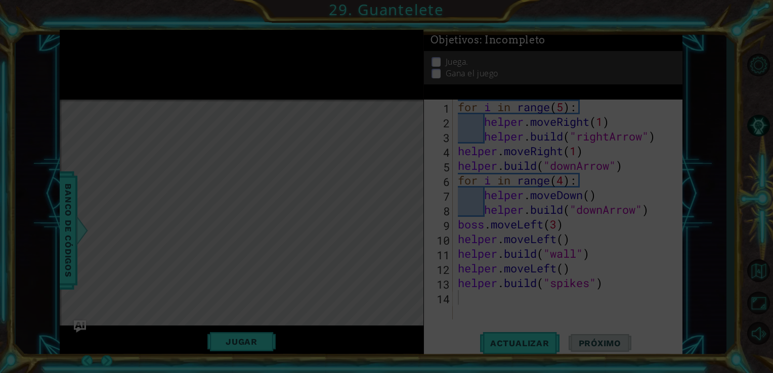
click at [137, 237] on icon at bounding box center [386, 186] width 773 height 373
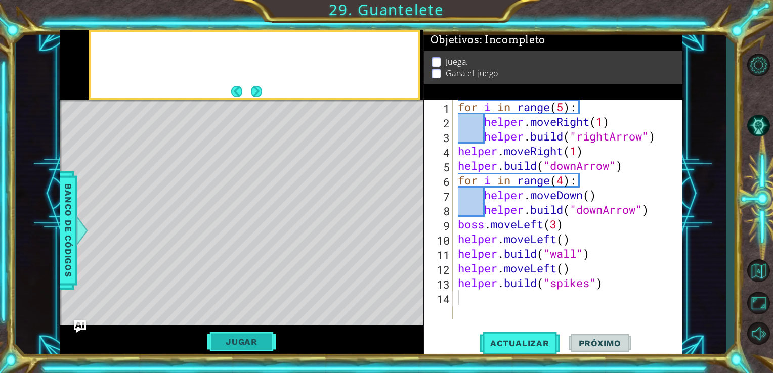
click at [235, 339] on button "Jugar" at bounding box center [241, 342] width 68 height 19
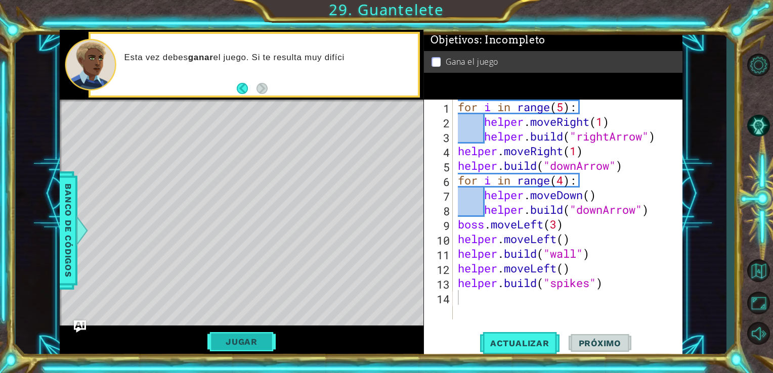
click at [246, 343] on button "Jugar" at bounding box center [241, 342] width 68 height 19
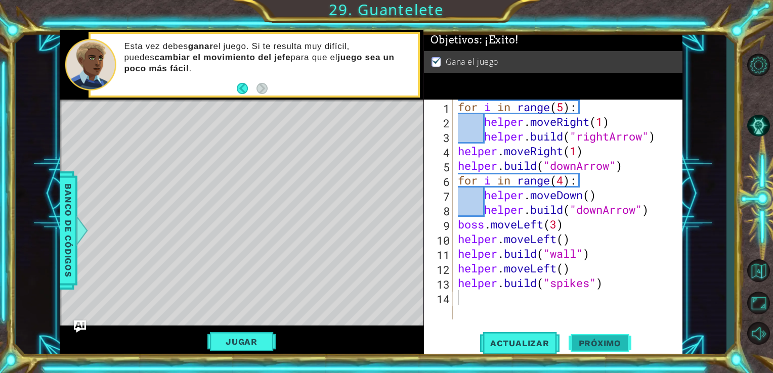
click at [577, 341] on span "Próximo" at bounding box center [600, 345] width 63 height 10
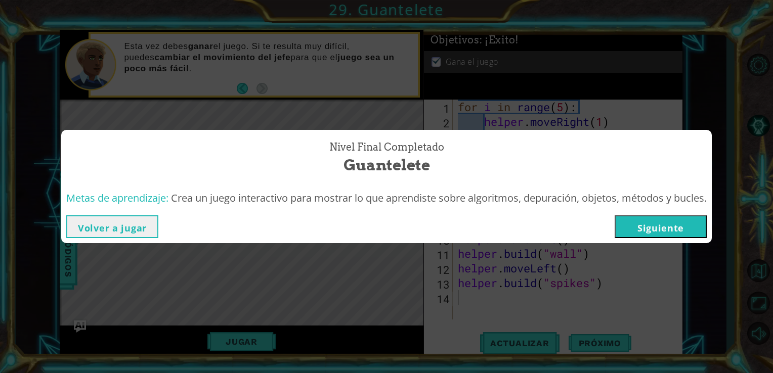
click at [645, 229] on button "Siguiente" at bounding box center [661, 227] width 92 height 23
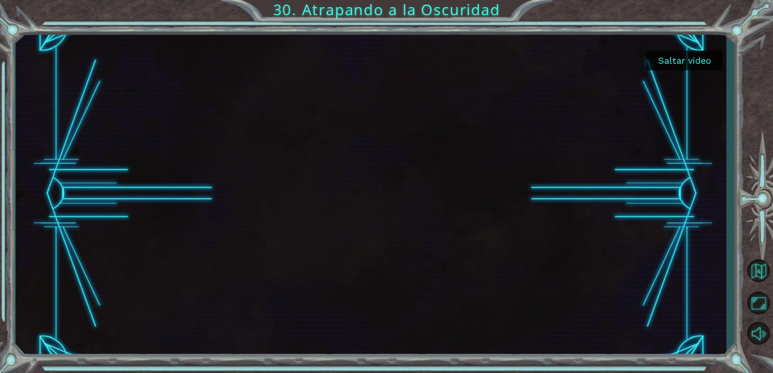
click at [663, 56] on button "Saltar video" at bounding box center [685, 61] width 76 height 20
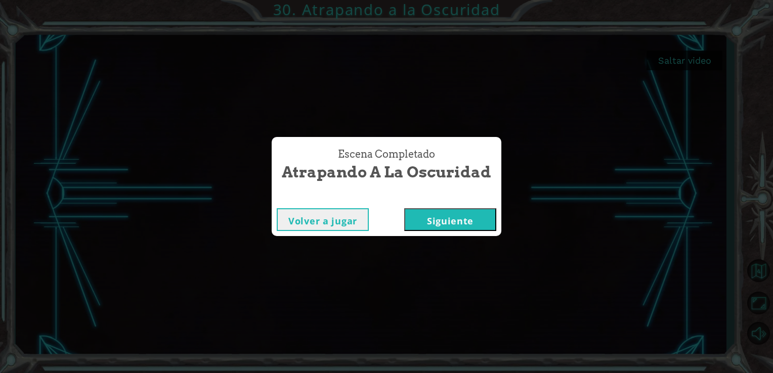
click at [476, 219] on button "Siguiente" at bounding box center [450, 220] width 92 height 23
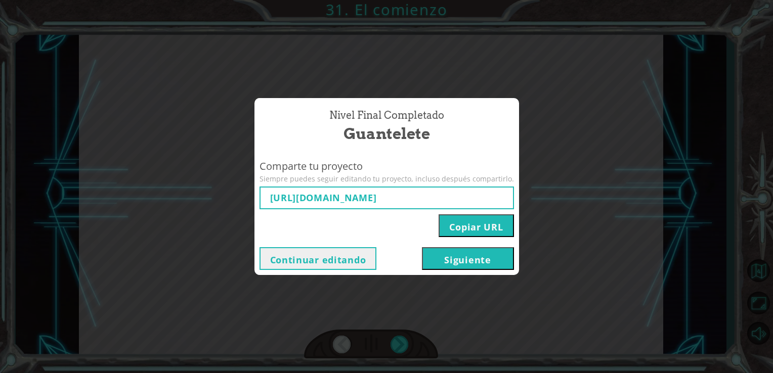
type input "[URL][DOMAIN_NAME]"
click at [503, 270] on button "Siguiente" at bounding box center [468, 258] width 92 height 23
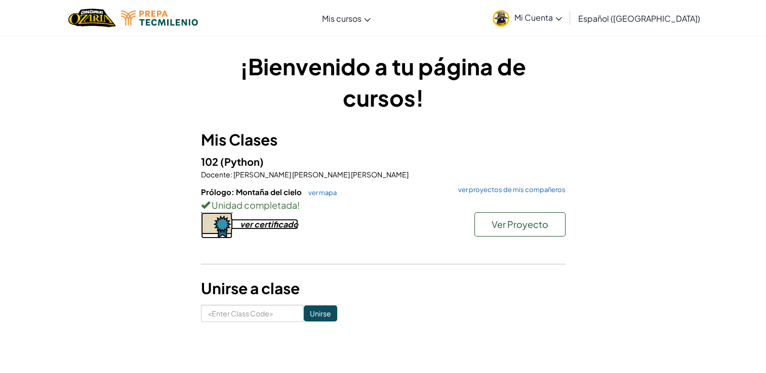
drag, startPoint x: 273, startPoint y: 227, endPoint x: 255, endPoint y: 222, distance: 19.1
click at [255, 222] on div "ver certificado" at bounding box center [269, 224] width 58 height 11
